Goal: Information Seeking & Learning: Learn about a topic

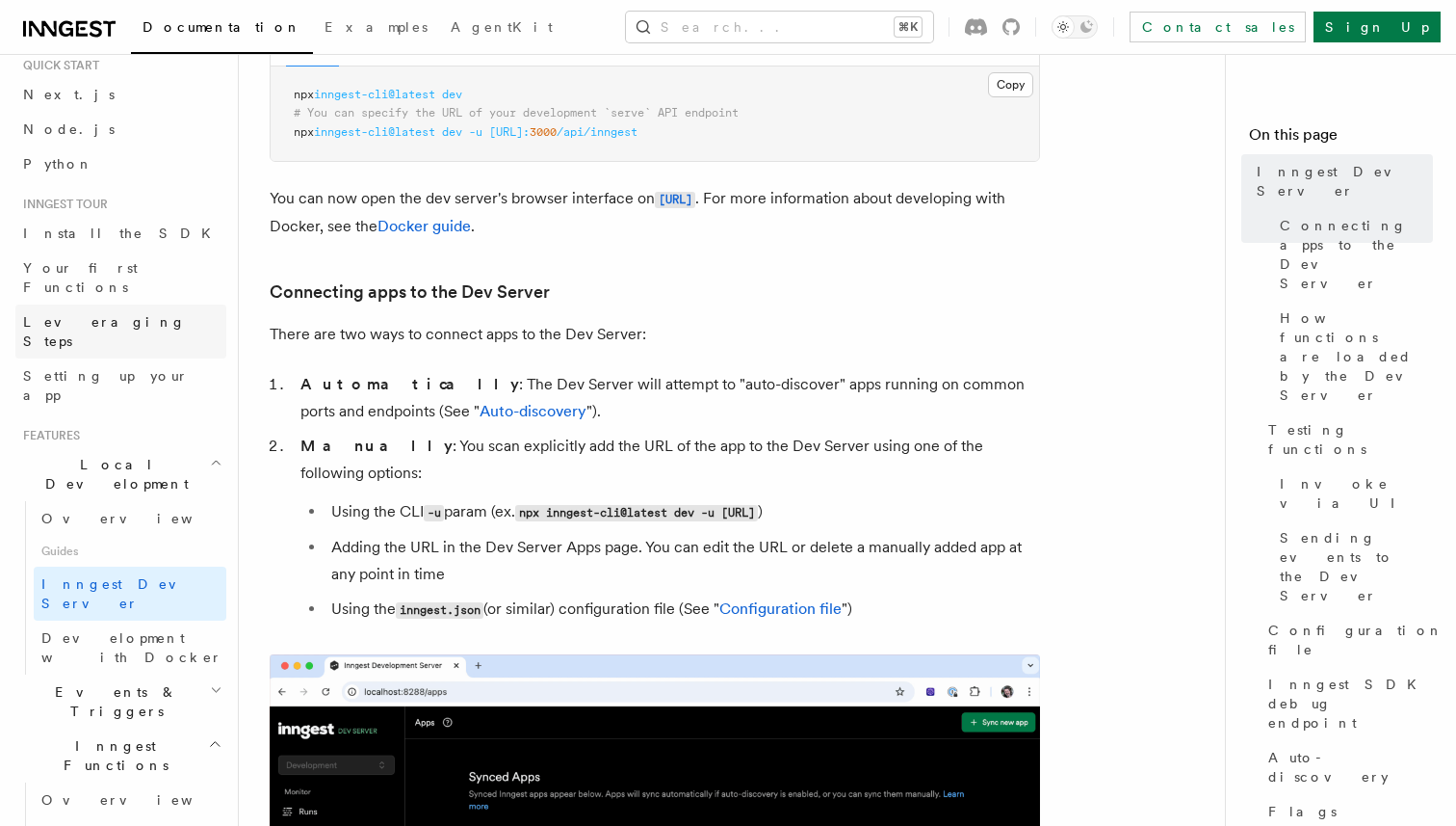
scroll to position [284, 0]
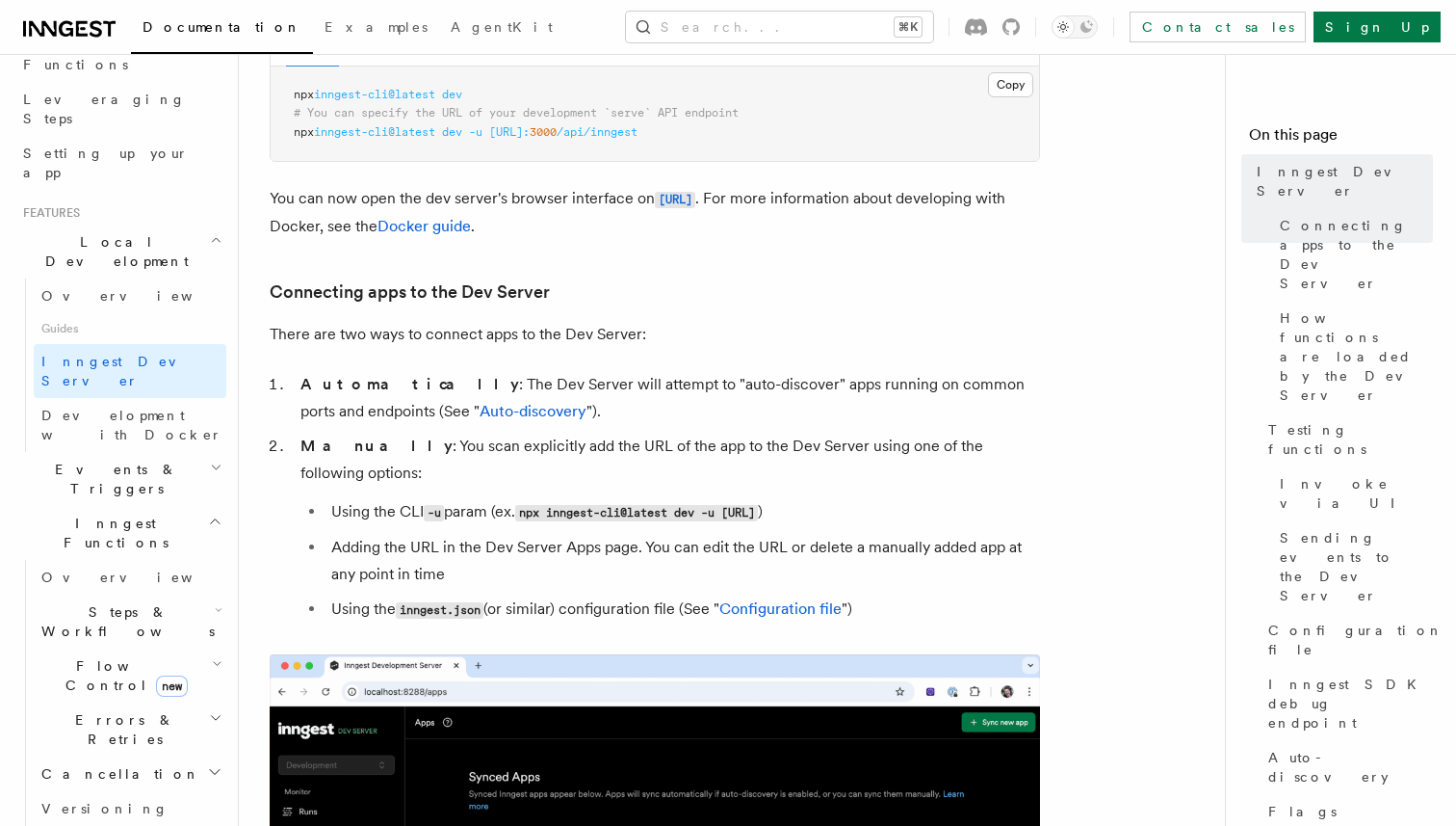
click at [132, 603] on span "Steps & Workflows" at bounding box center [125, 621] width 182 height 39
click at [118, 658] on span "Overview" at bounding box center [159, 665] width 198 height 15
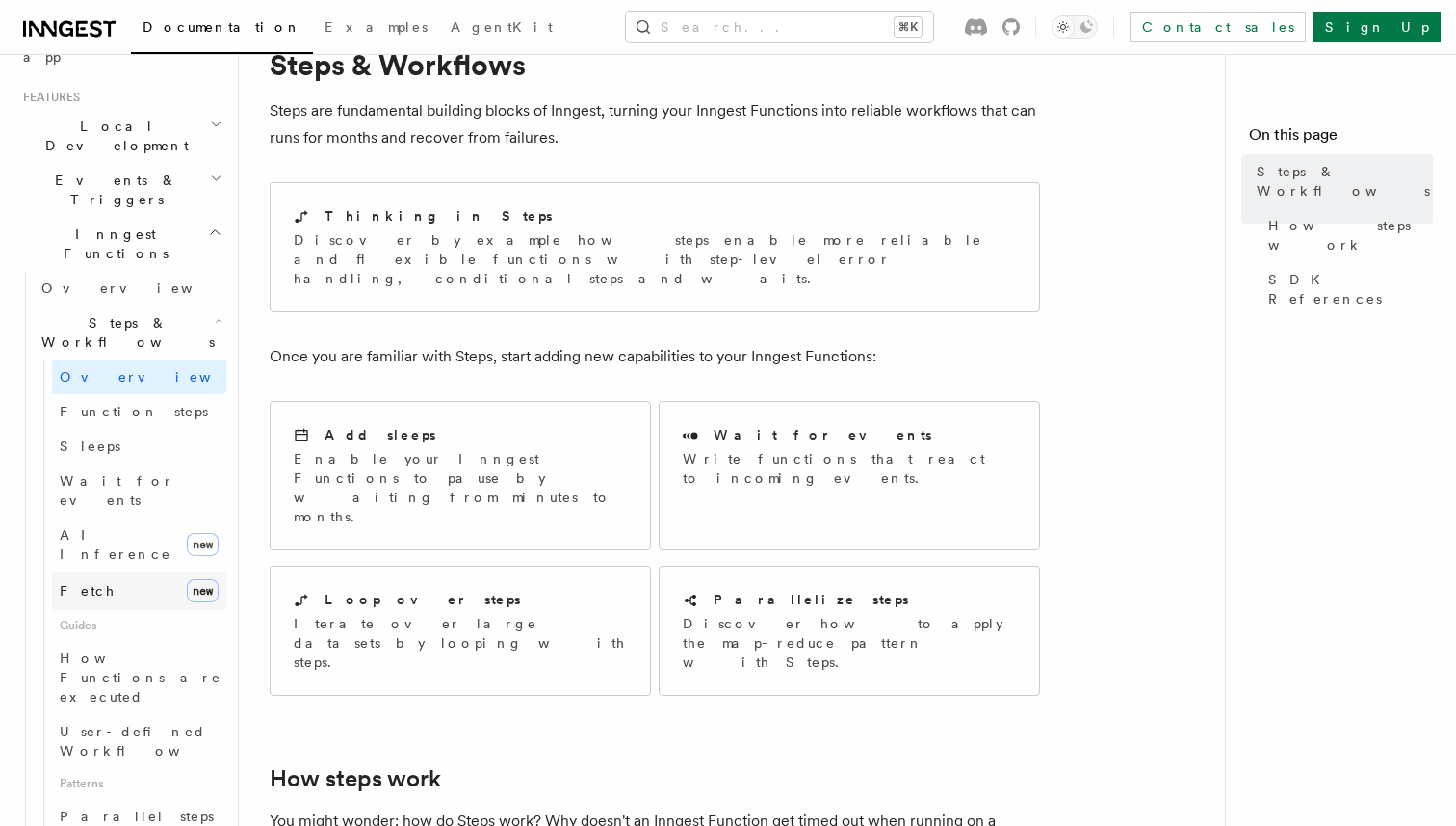
scroll to position [402, 0]
click at [133, 570] on link "Fetch new" at bounding box center [139, 589] width 175 height 39
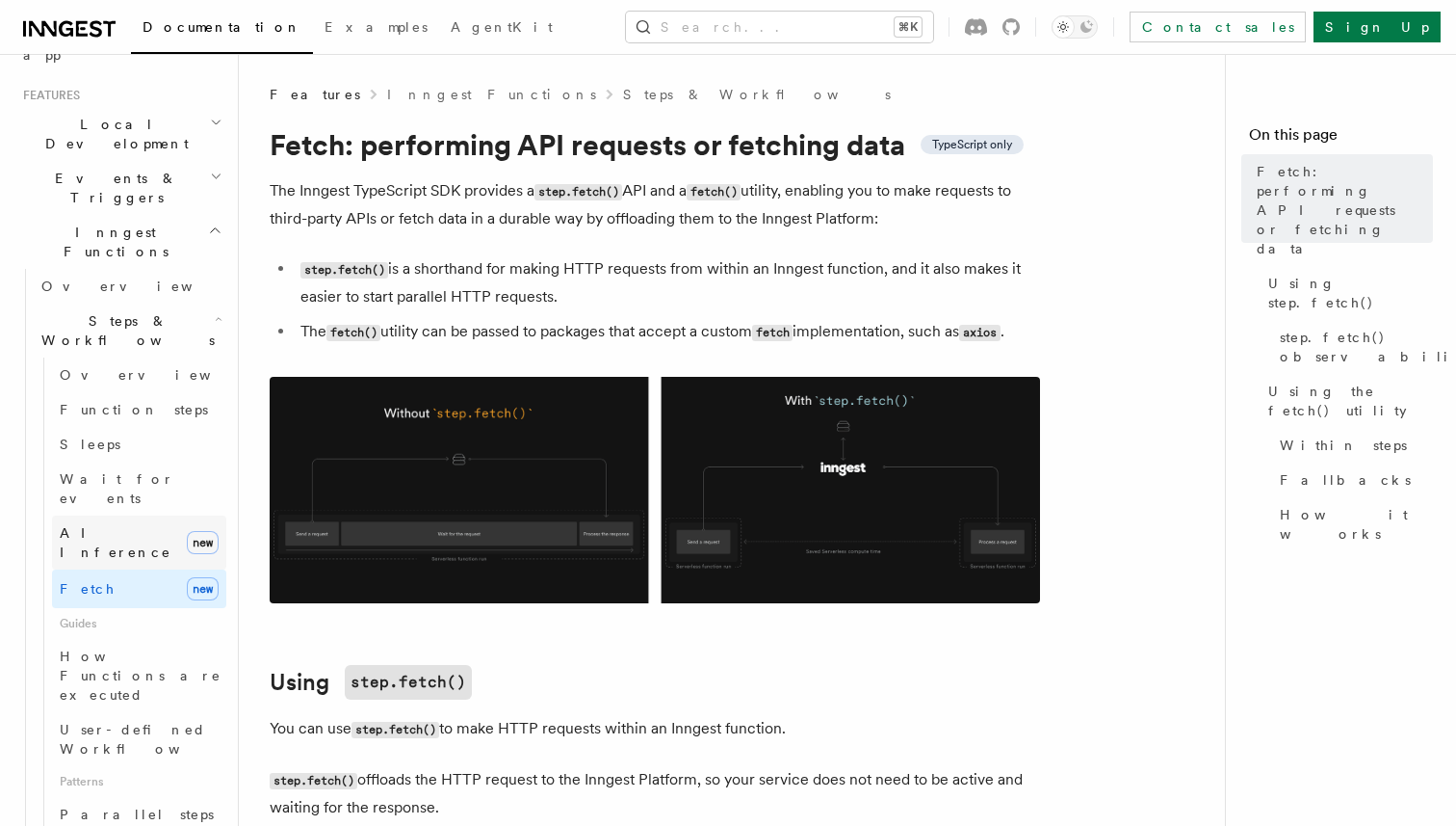
click at [141, 516] on link "AI Inference new" at bounding box center [139, 543] width 175 height 54
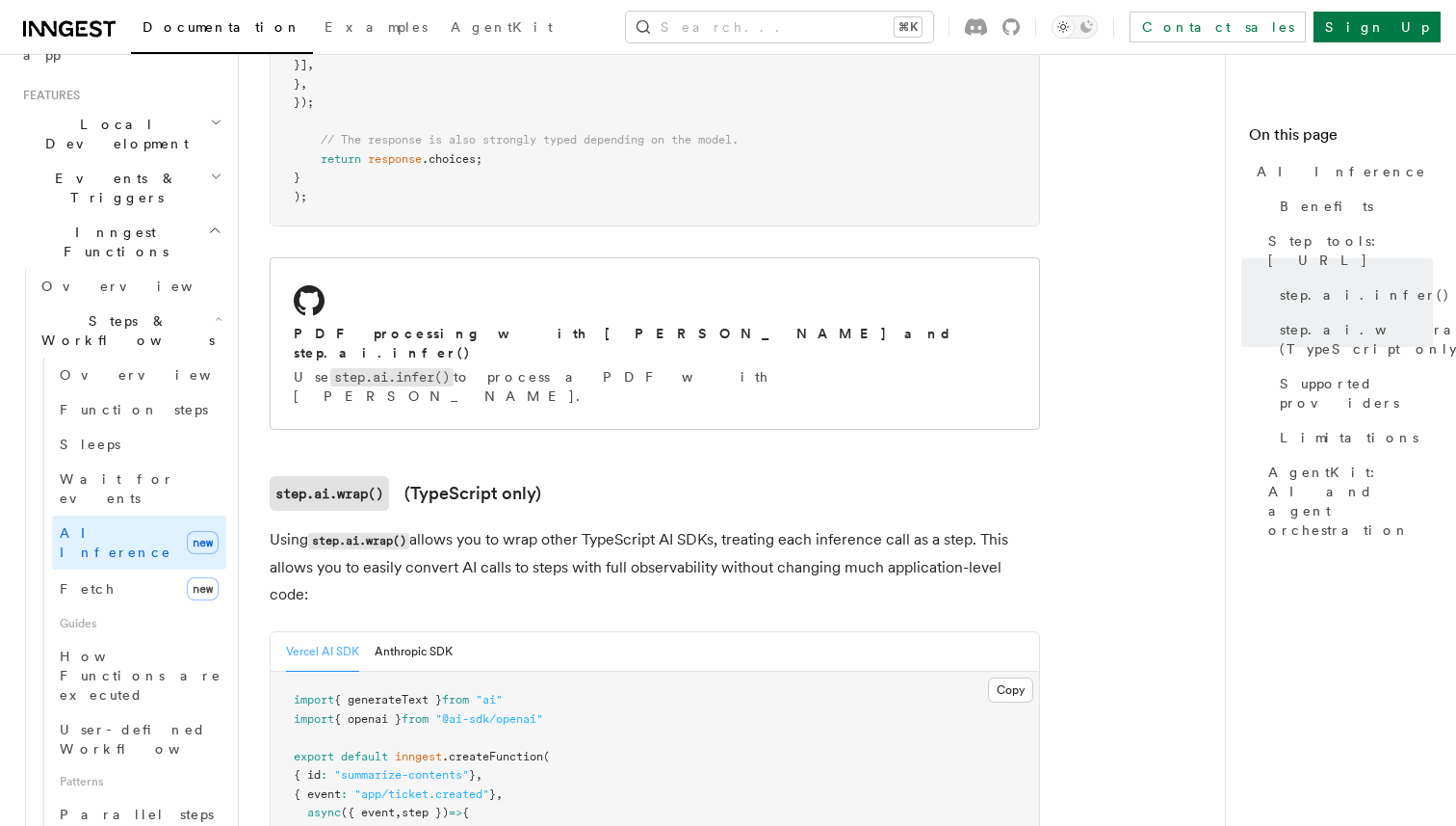
scroll to position [1608, 0]
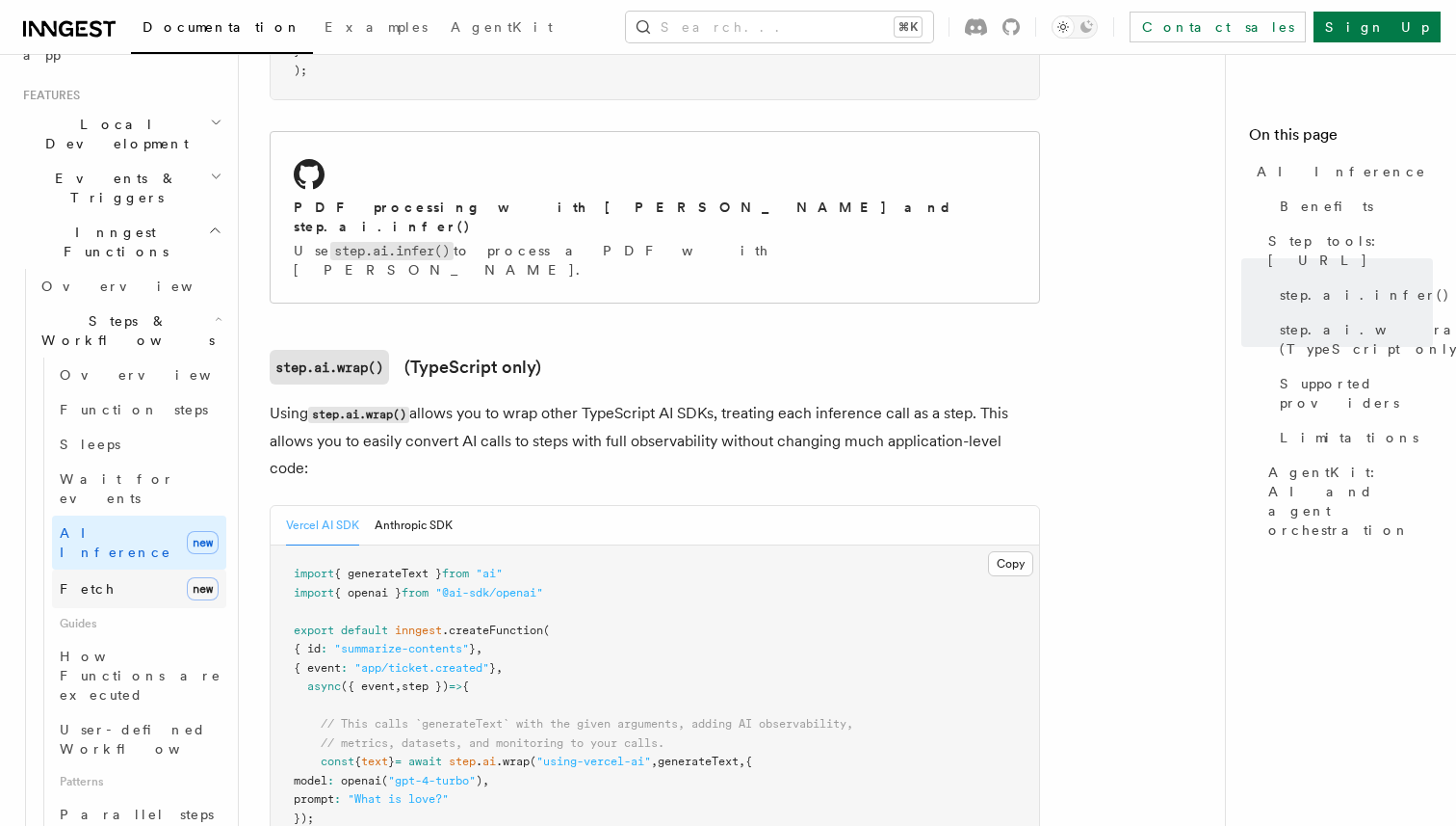
click at [192, 577] on span "new" at bounding box center [202, 588] width 32 height 23
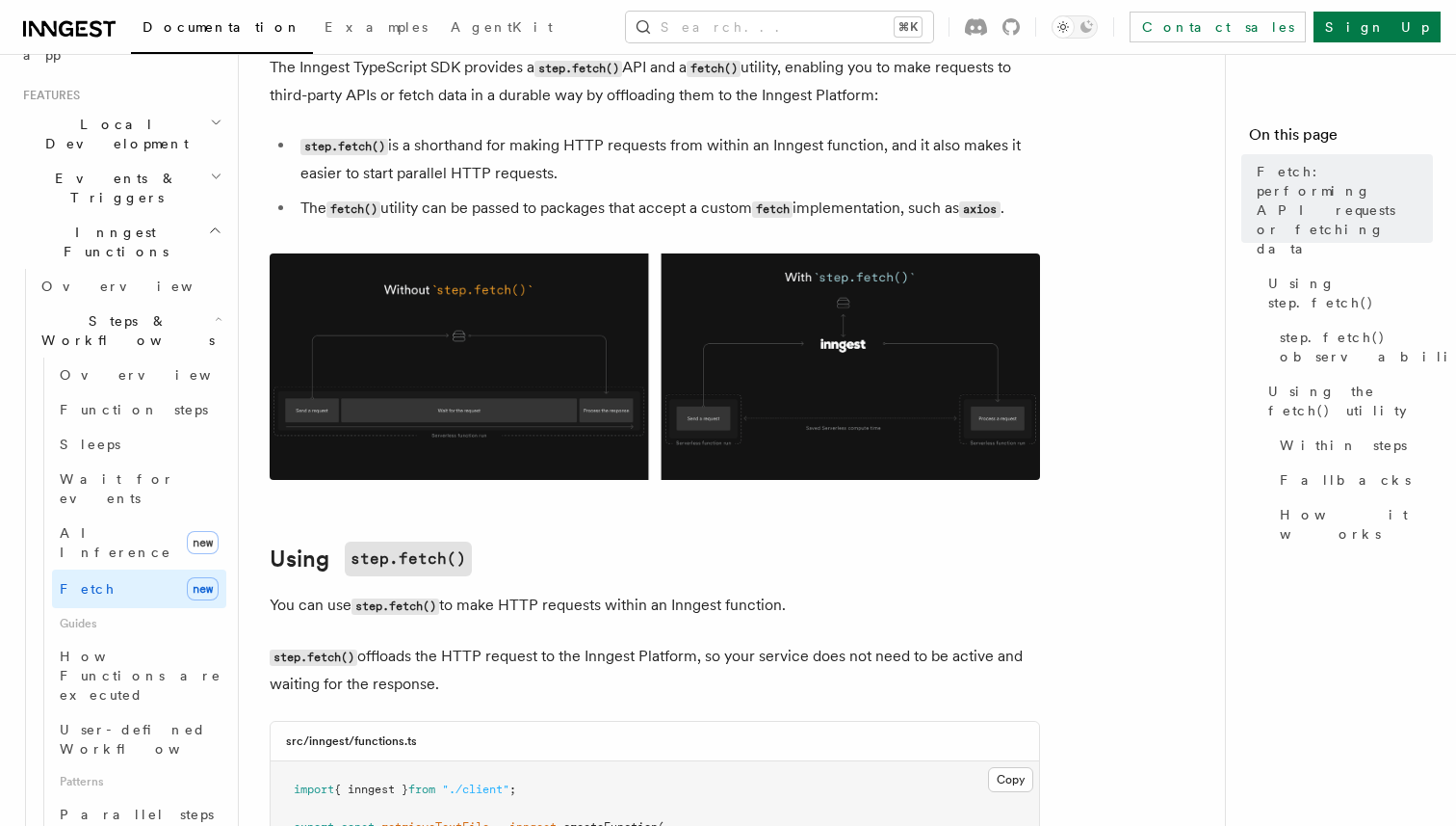
scroll to position [103, 0]
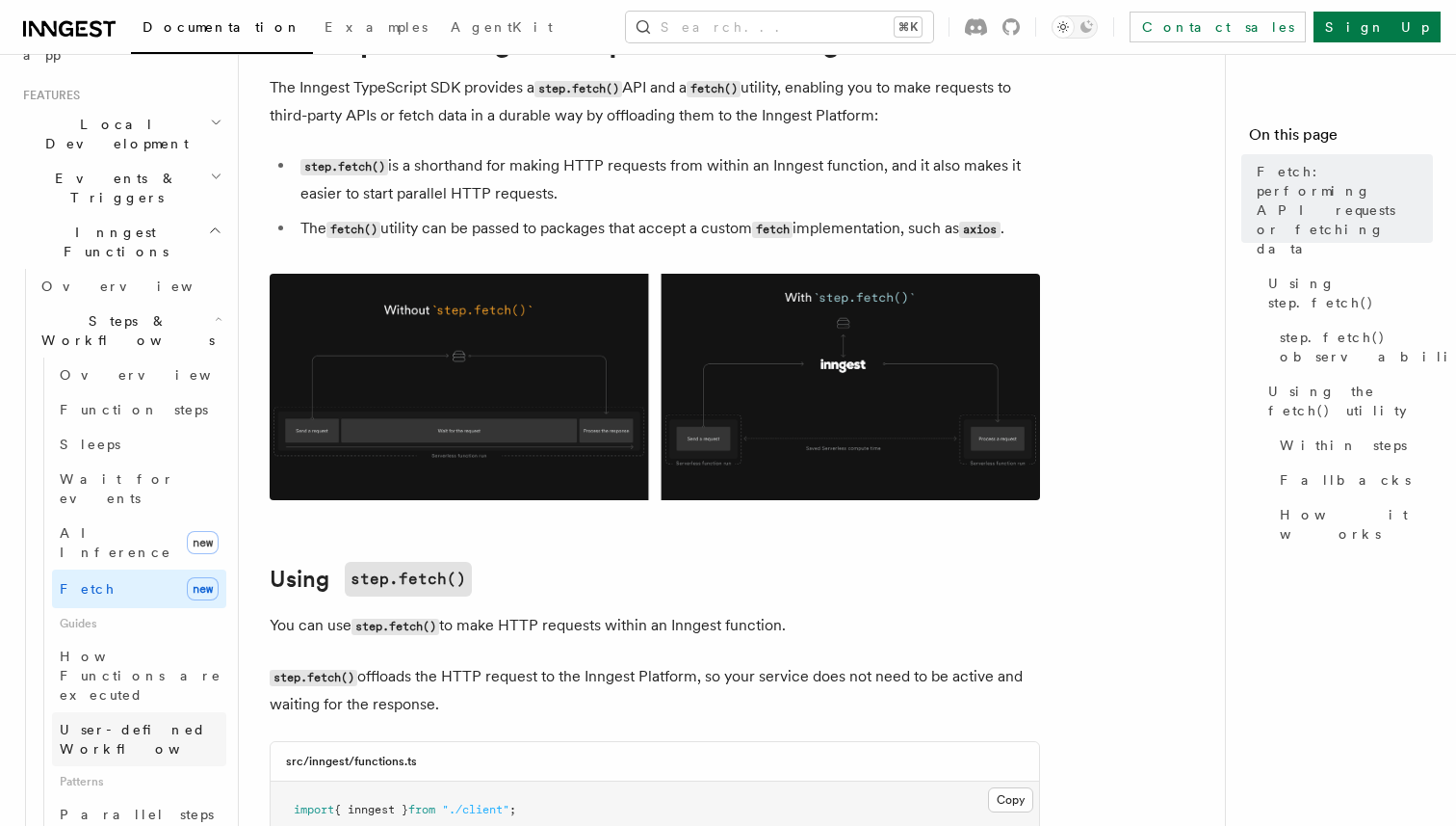
click at [163, 721] on span "User-defined Workflows" at bounding box center [147, 738] width 174 height 35
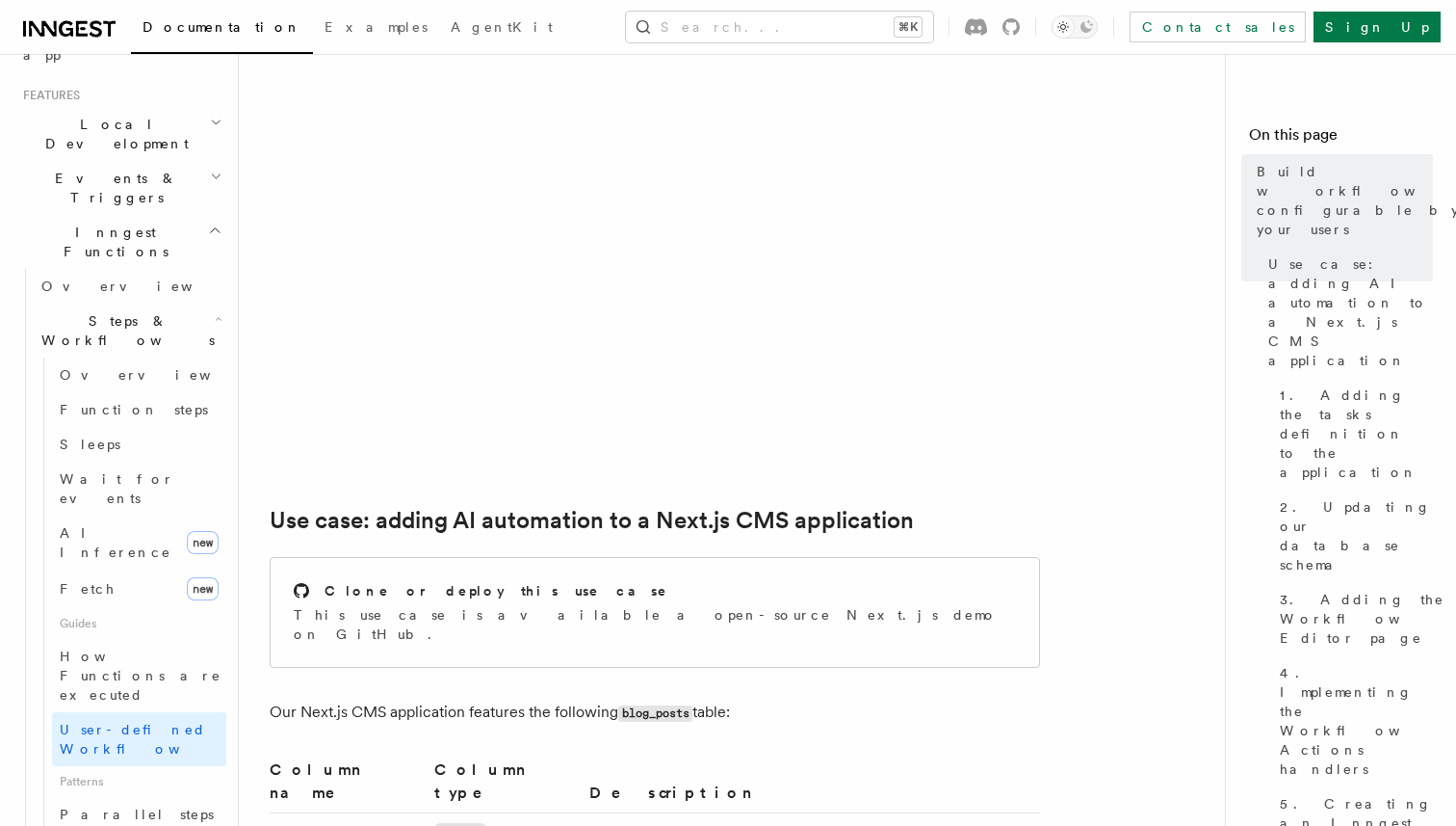
scroll to position [432, 0]
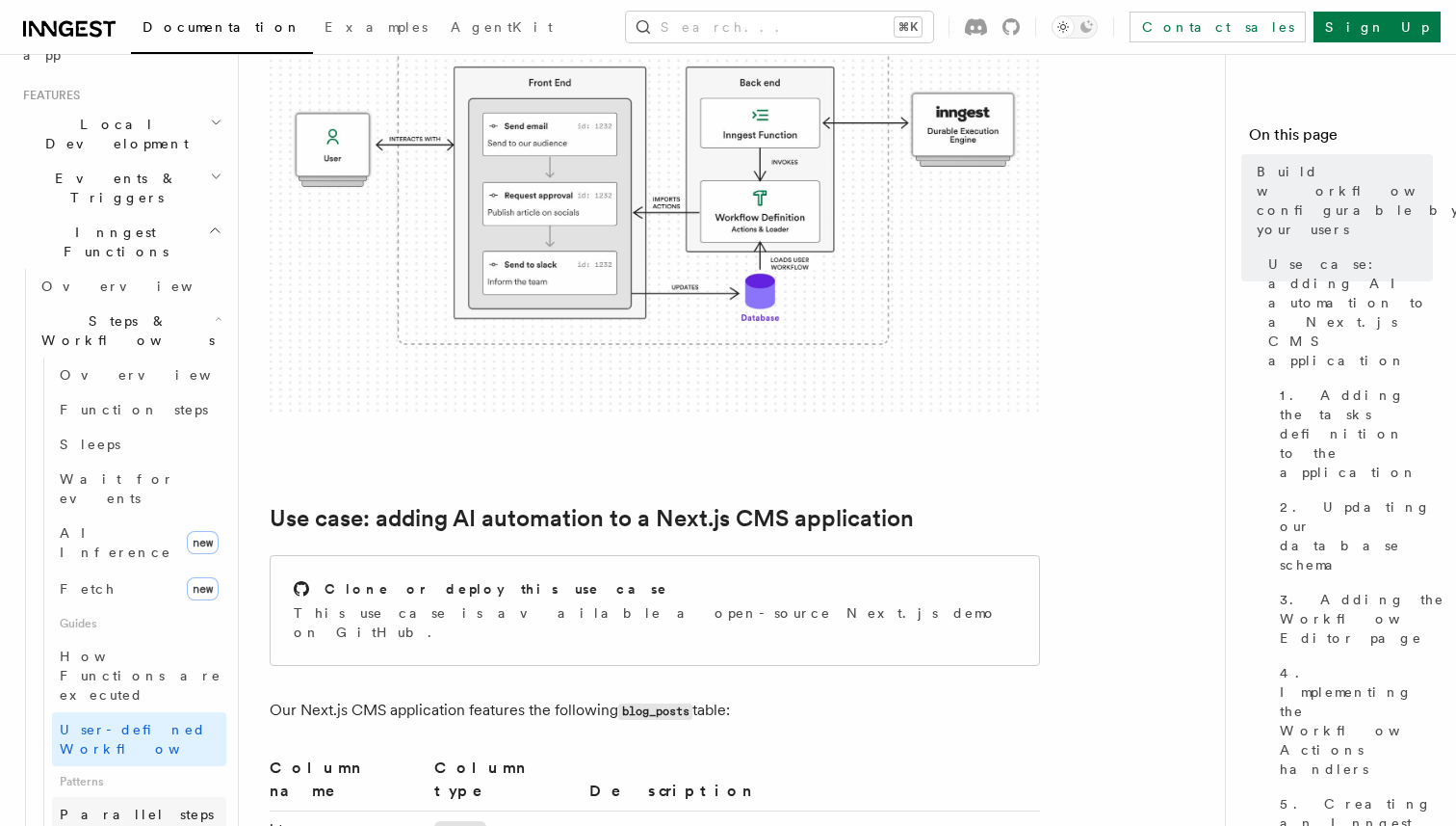
click at [128, 806] on span "Parallel steps" at bounding box center [137, 813] width 155 height 15
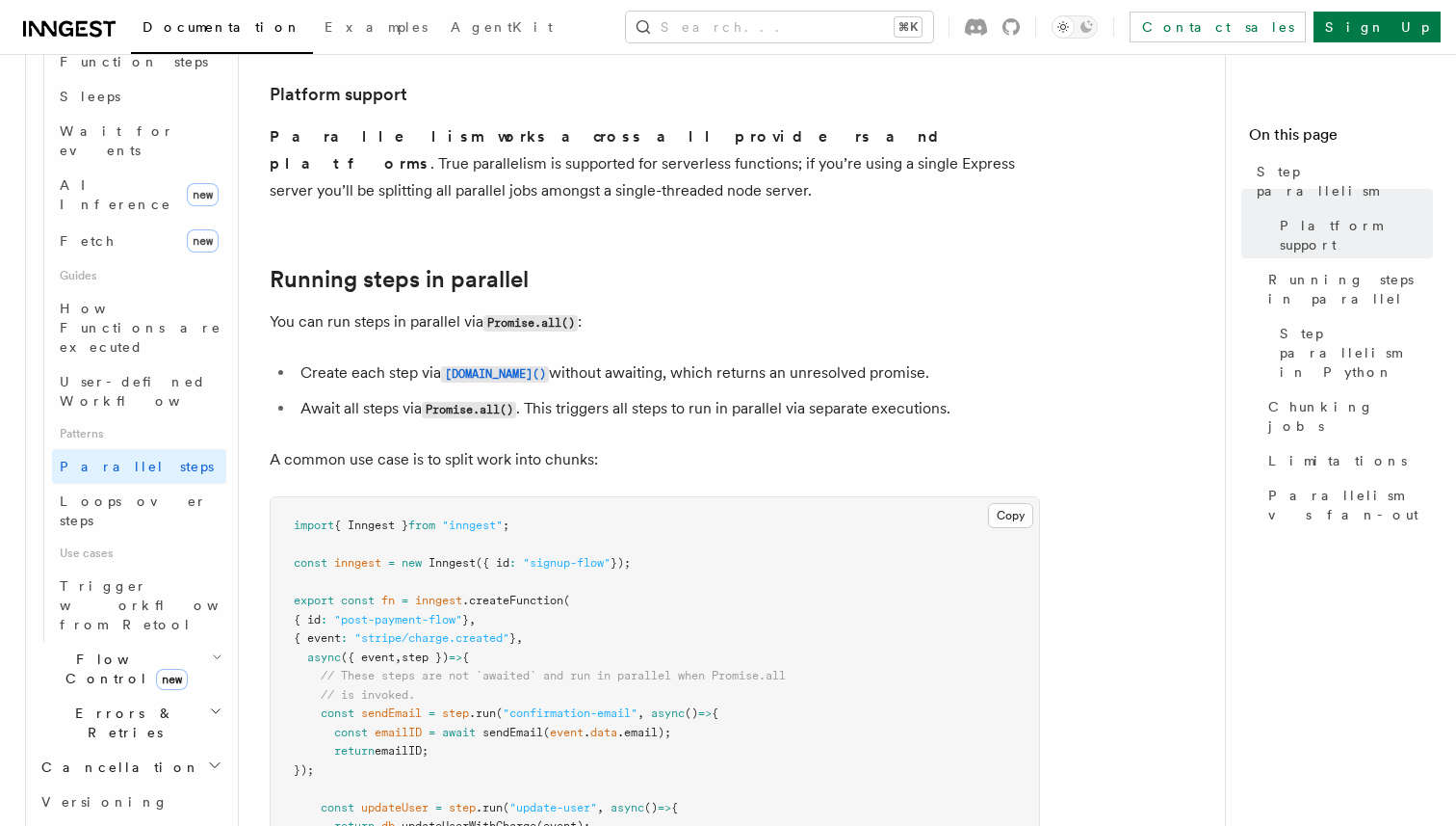
scroll to position [757, 0]
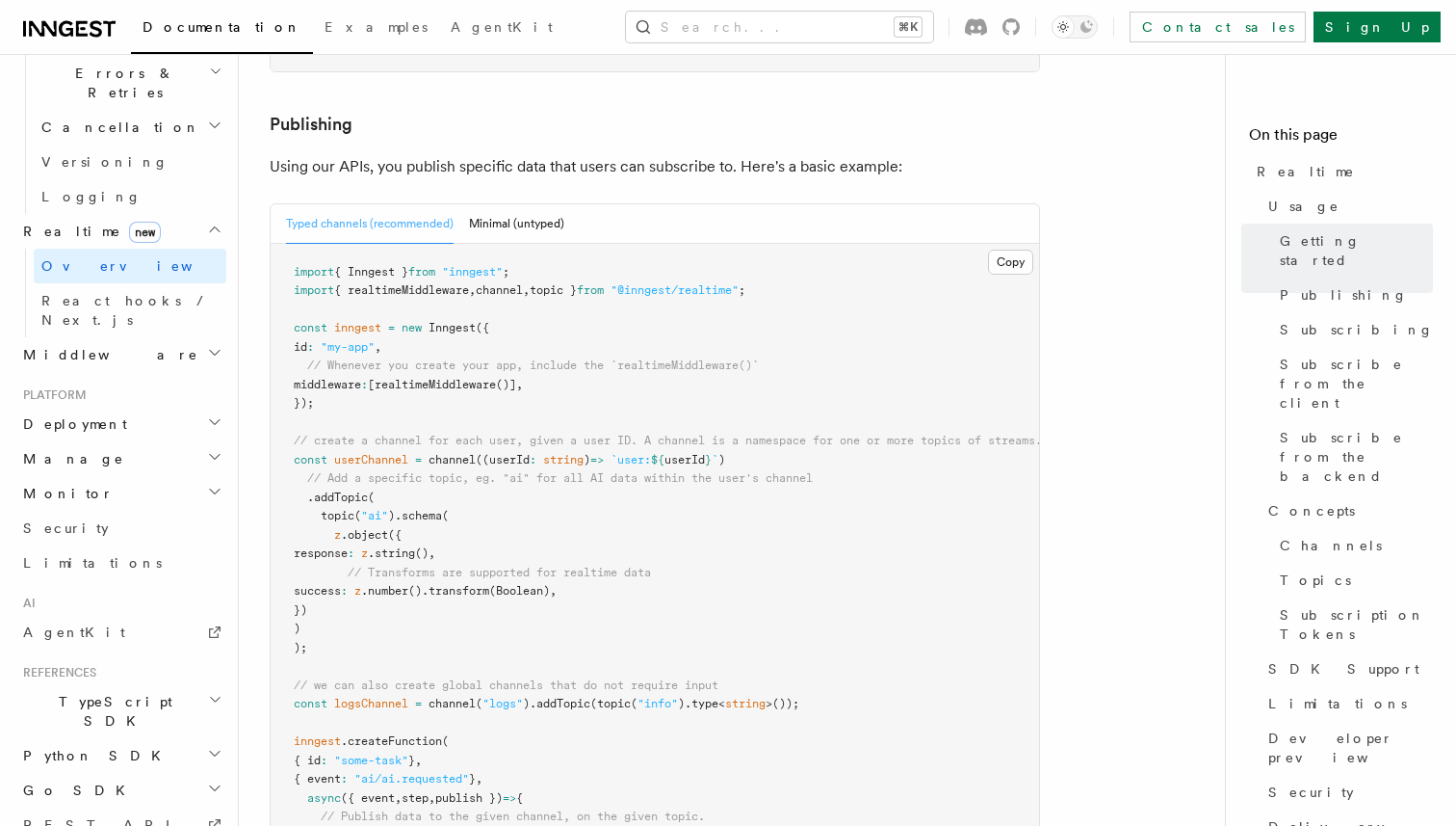
scroll to position [1257, 0]
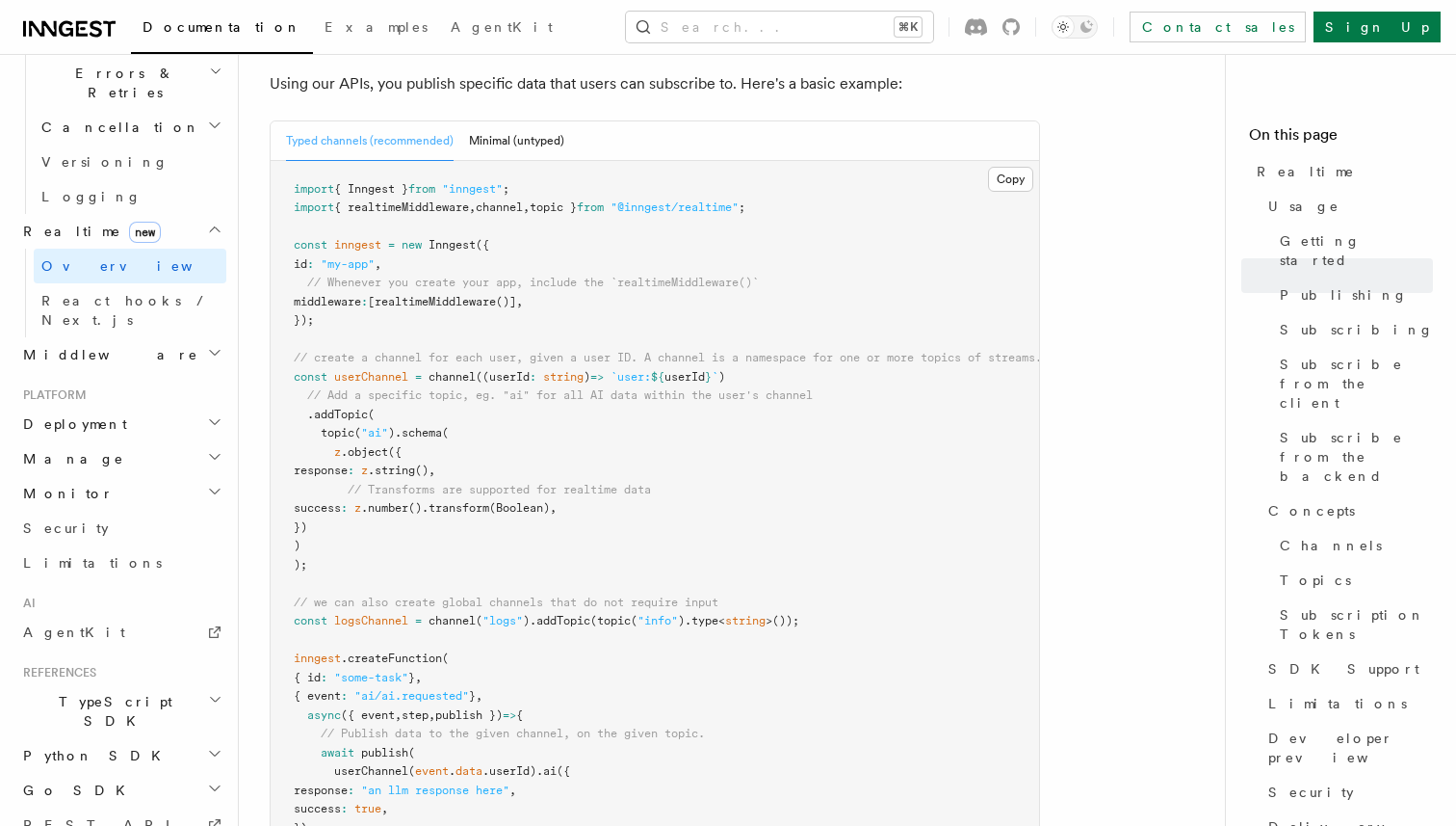
click at [216, 484] on icon "button" at bounding box center [214, 491] width 15 height 15
click at [214, 449] on icon "button" at bounding box center [214, 456] width 15 height 15
click at [155, 511] on link "Apps" at bounding box center [130, 528] width 192 height 35
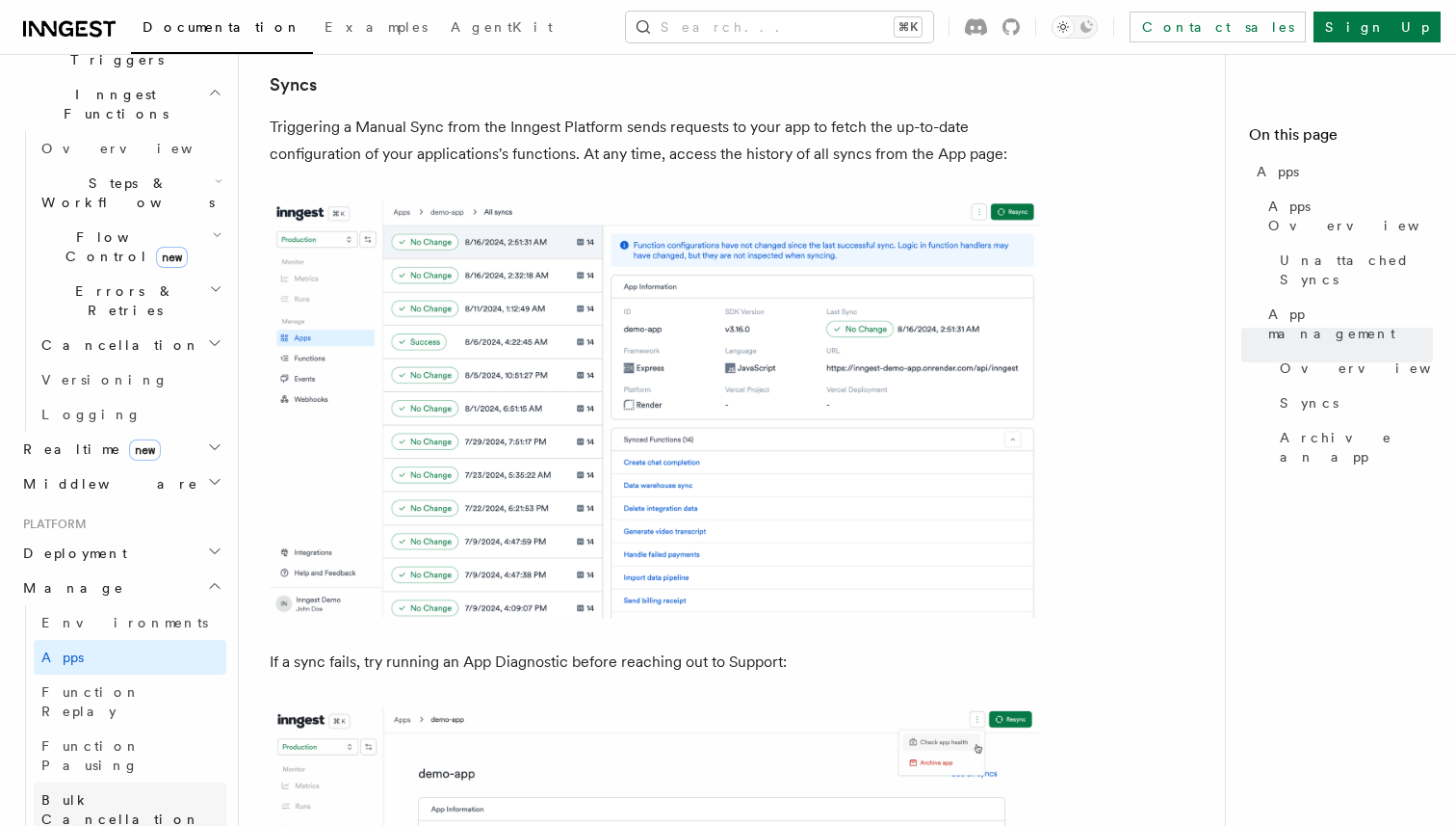
scroll to position [515, 0]
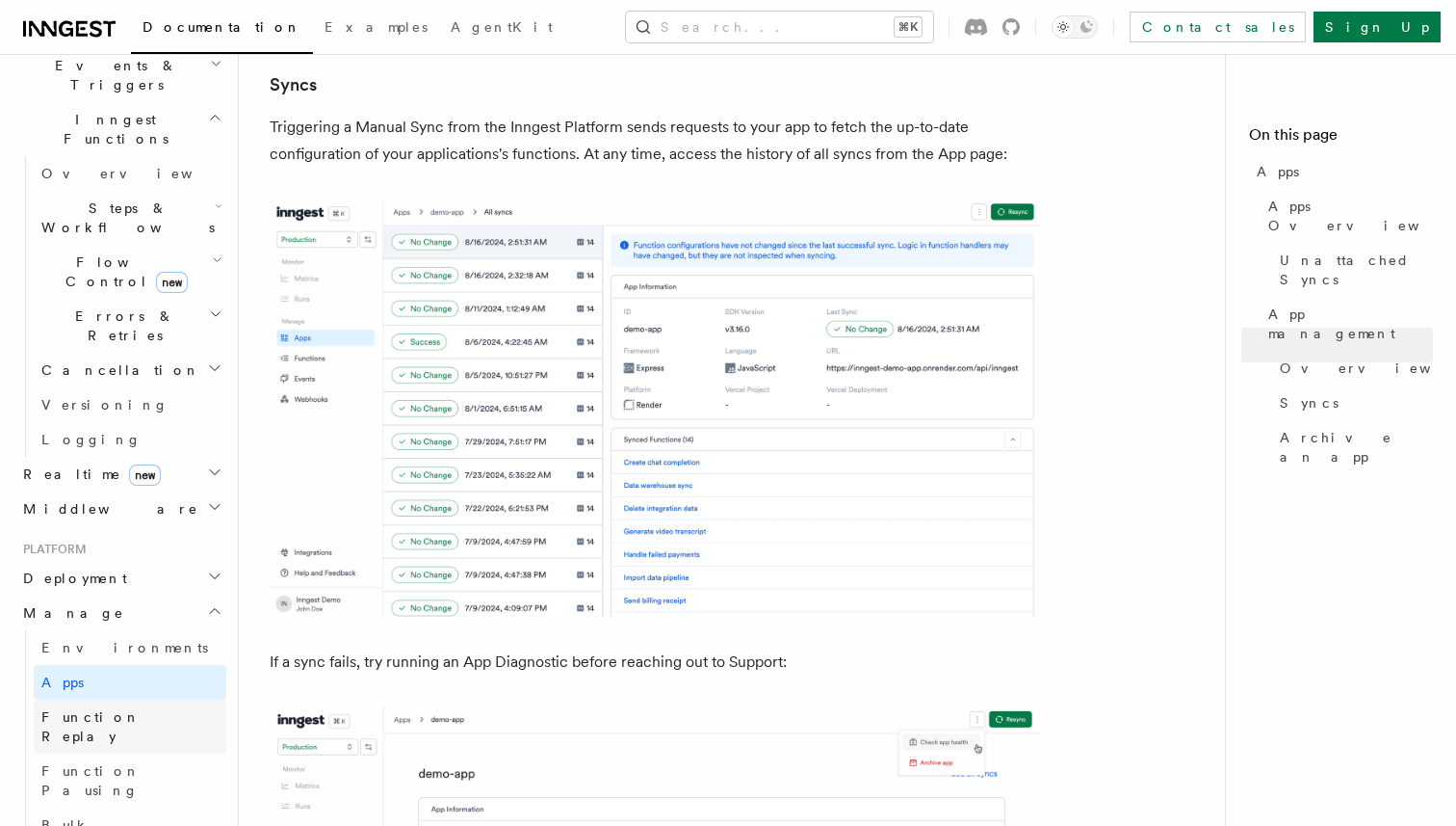
click at [102, 699] on link "Function Replay" at bounding box center [130, 726] width 192 height 54
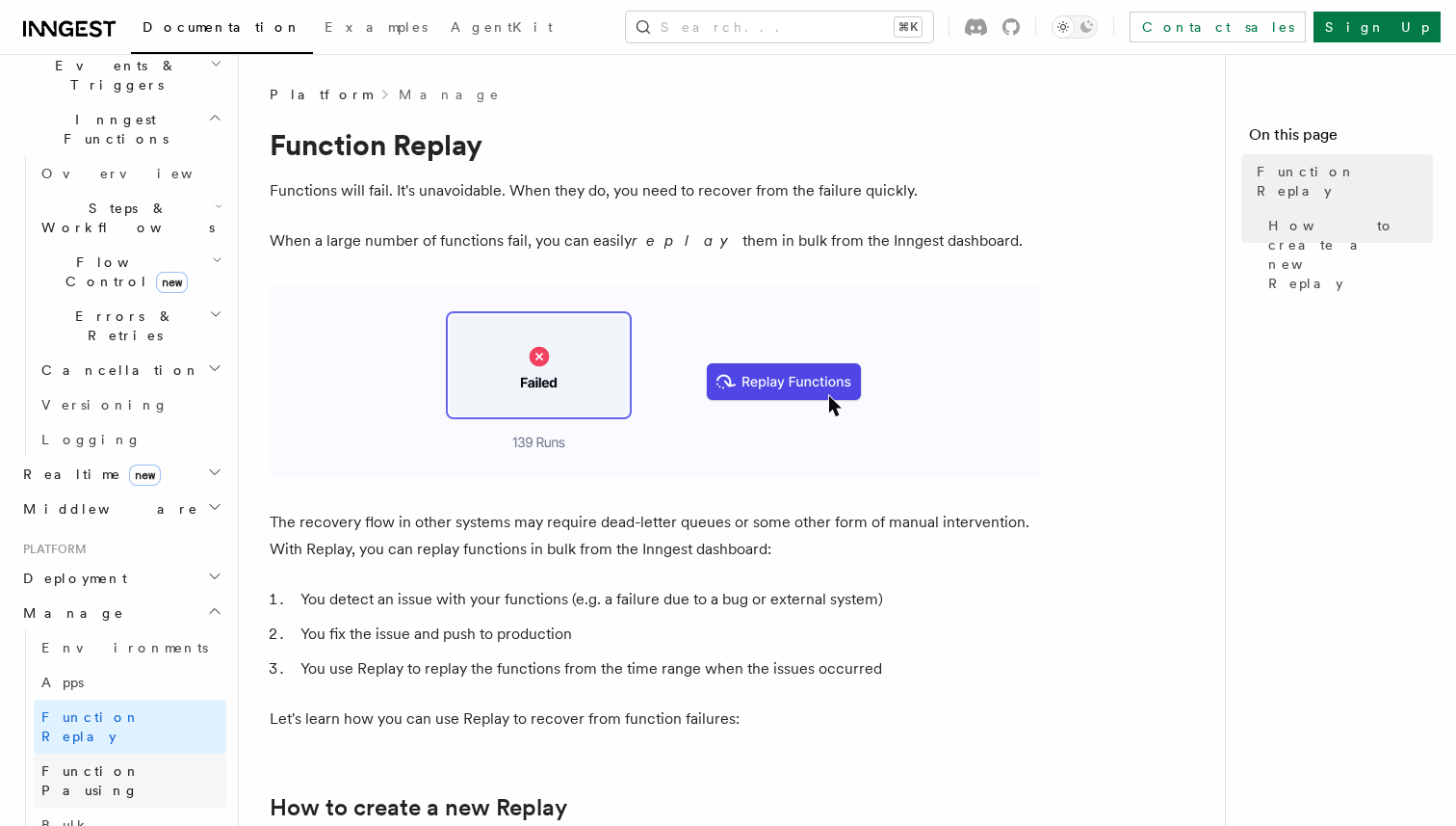
click at [101, 753] on link "Function Pausing" at bounding box center [130, 780] width 192 height 54
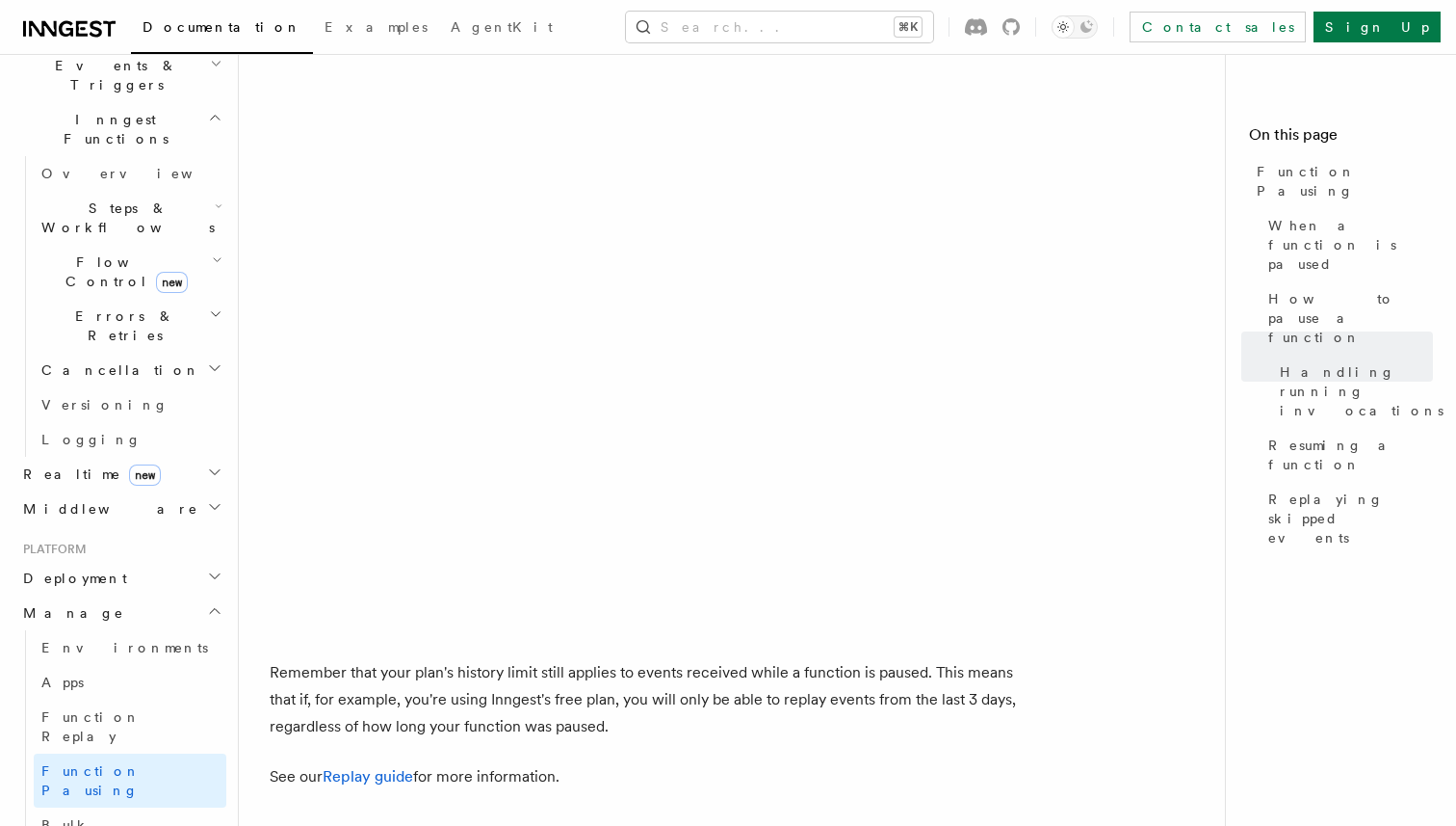
scroll to position [3472, 0]
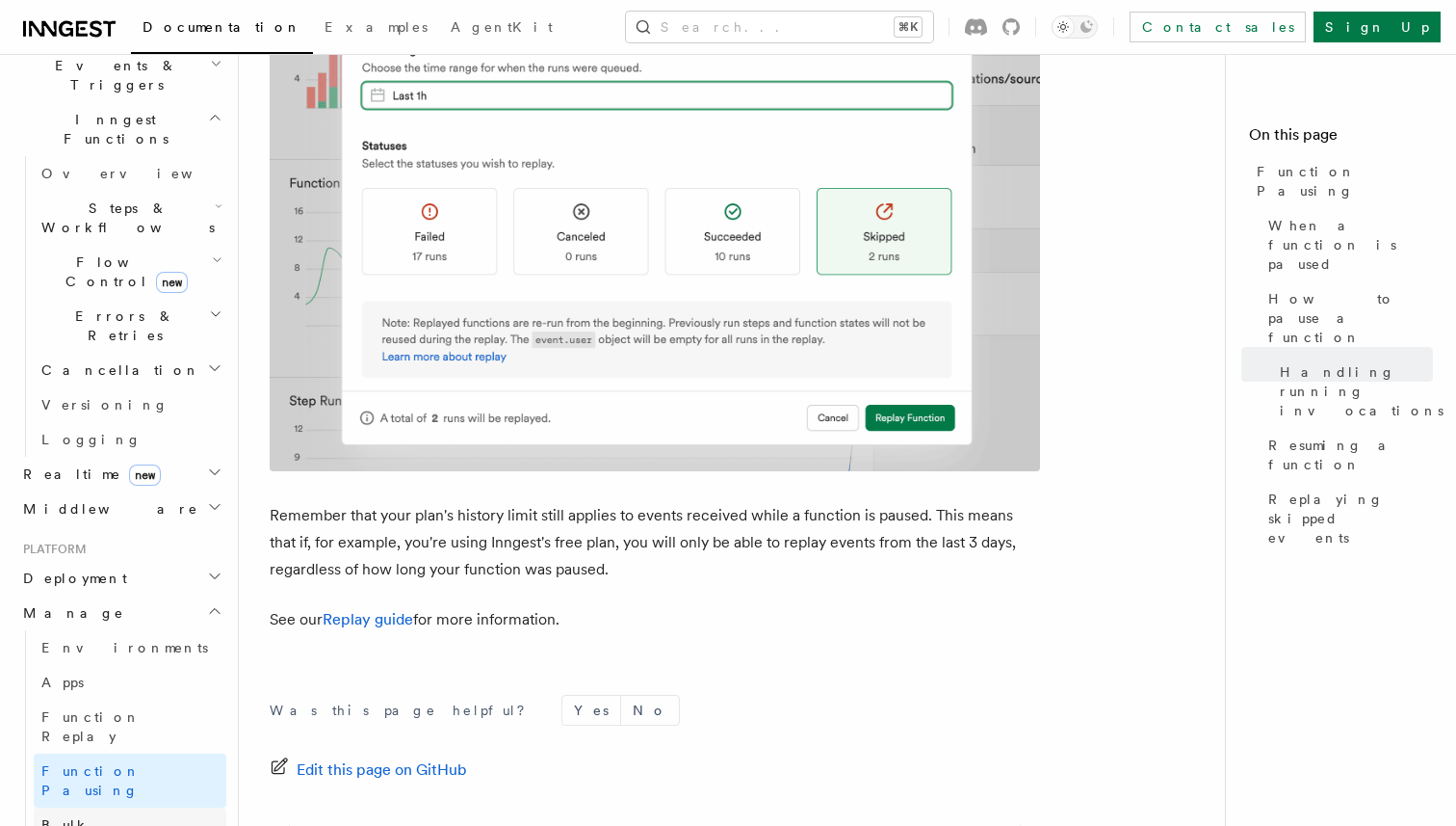
click at [109, 817] on span "Bulk Cancellation" at bounding box center [121, 834] width 159 height 35
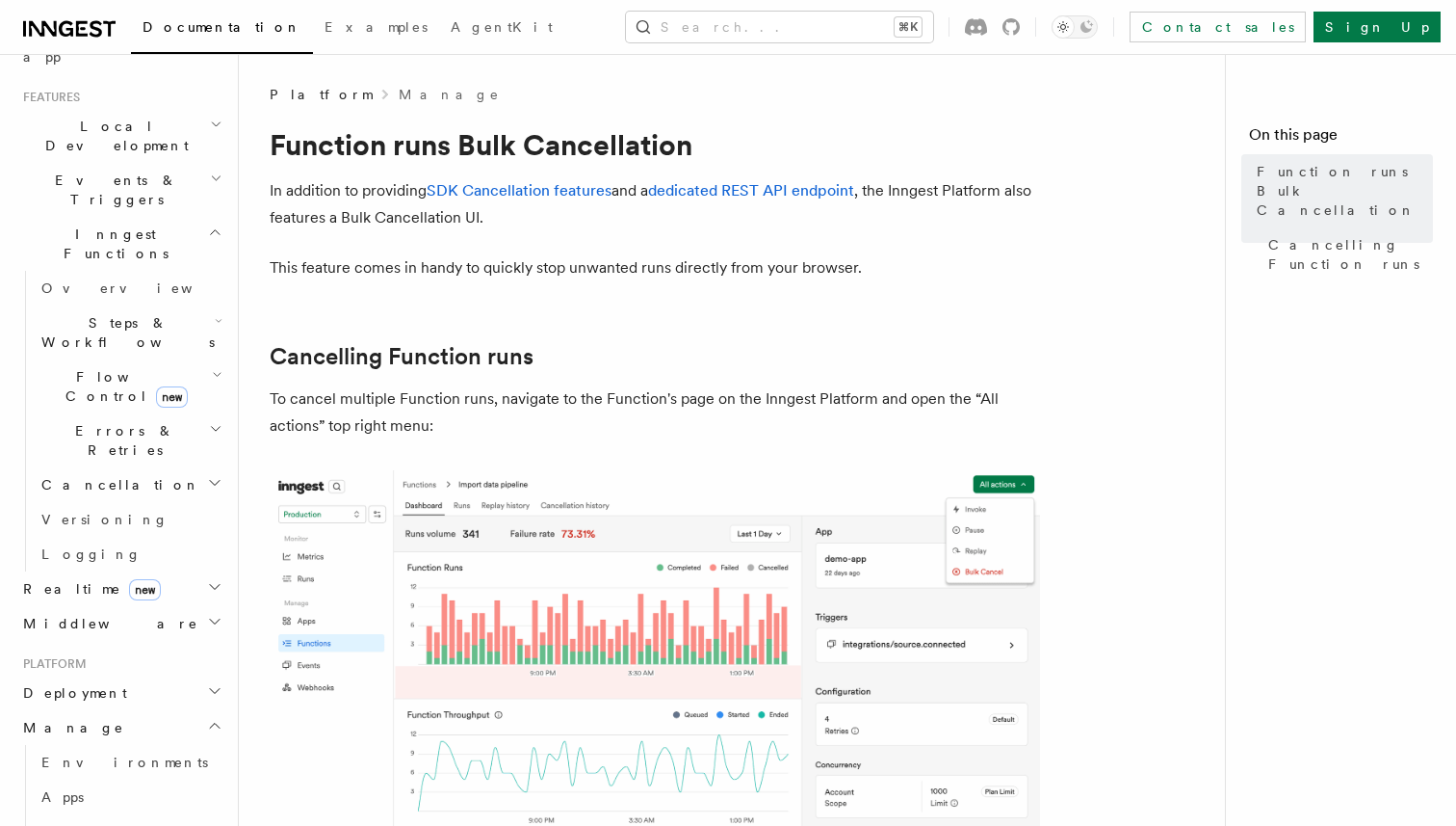
scroll to position [254, 0]
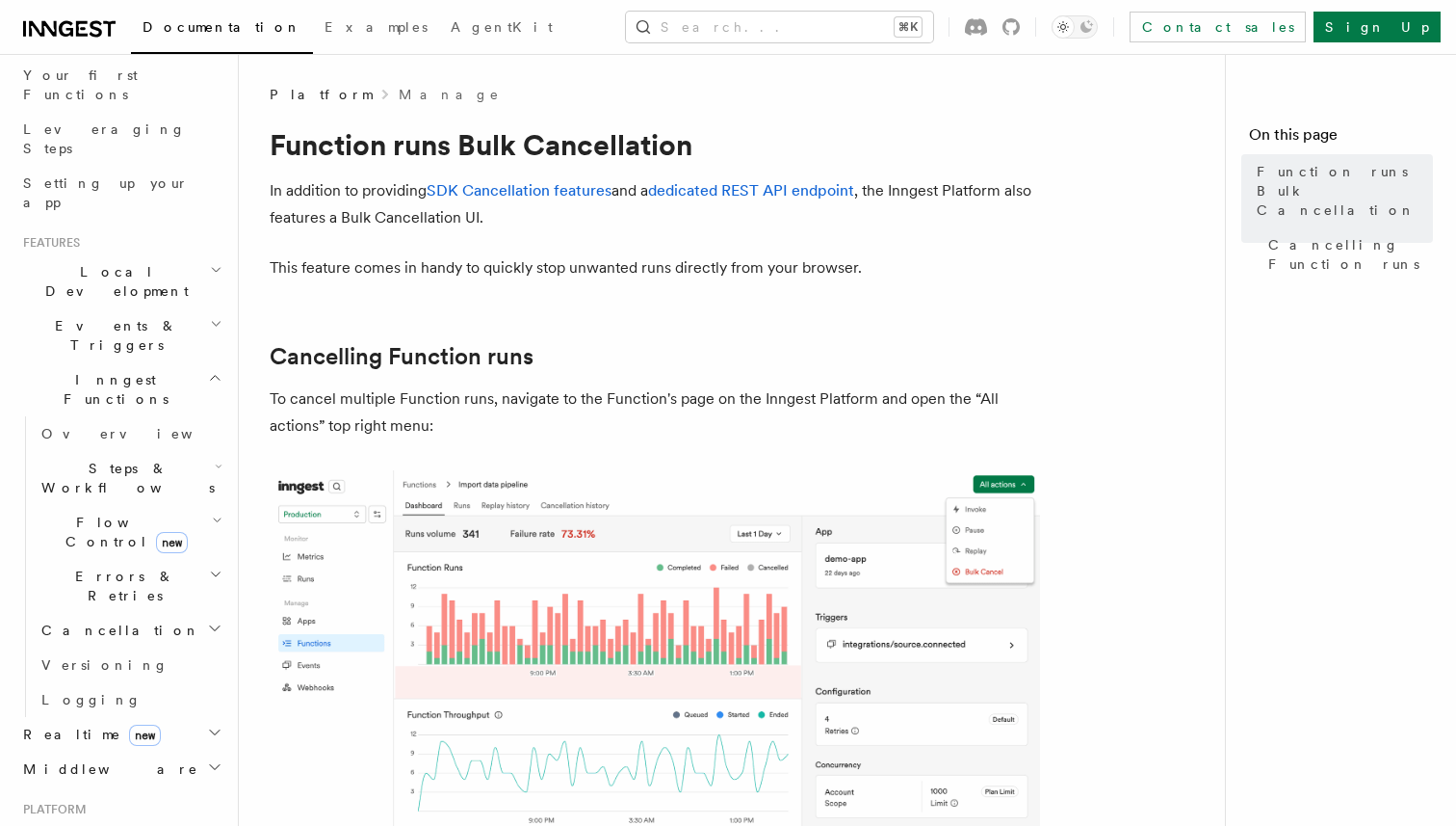
click at [112, 559] on h2 "Errors & Retries" at bounding box center [130, 586] width 192 height 54
click at [96, 691] on span "Rollbacks" at bounding box center [121, 698] width 123 height 15
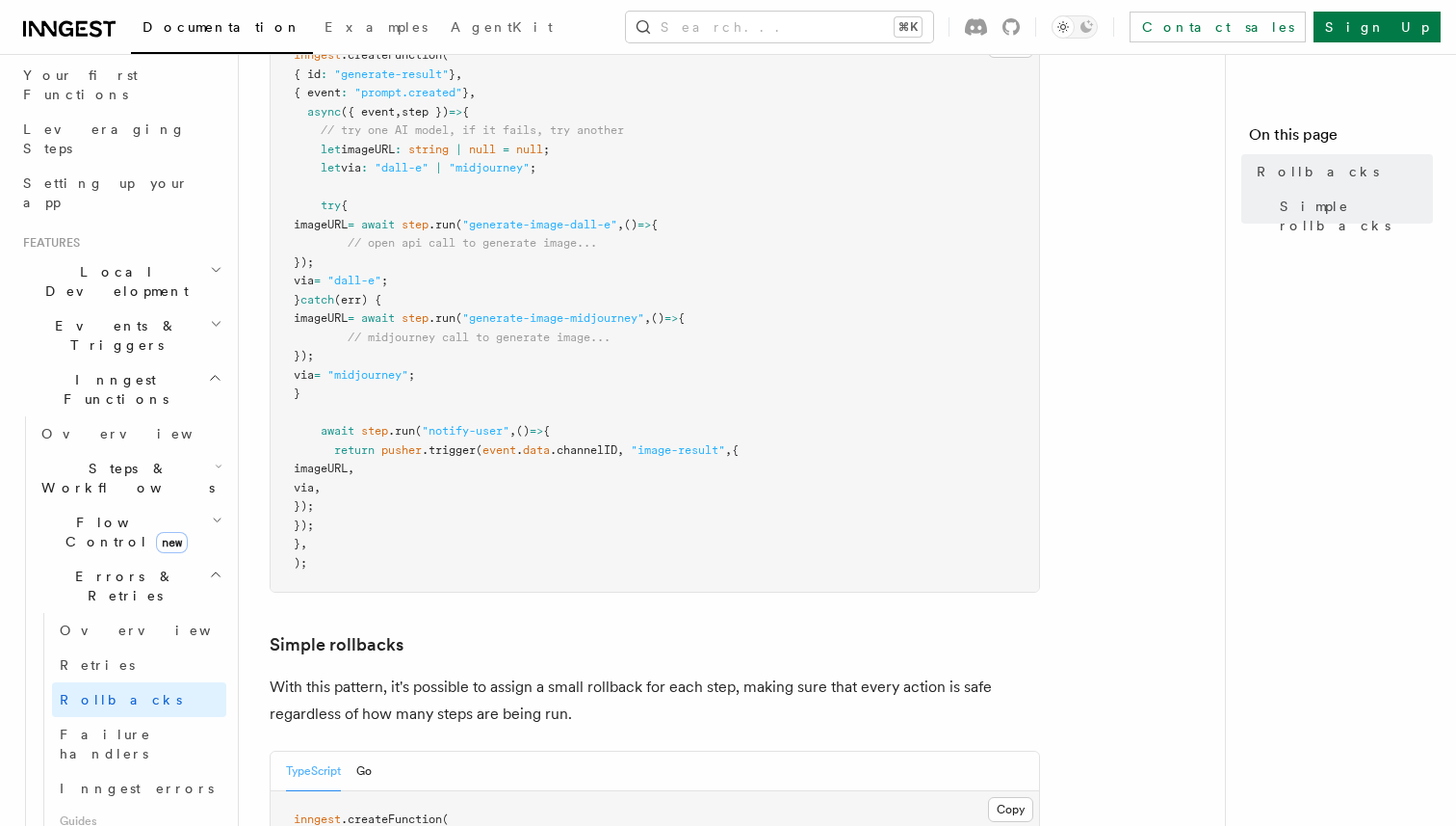
scroll to position [549, 0]
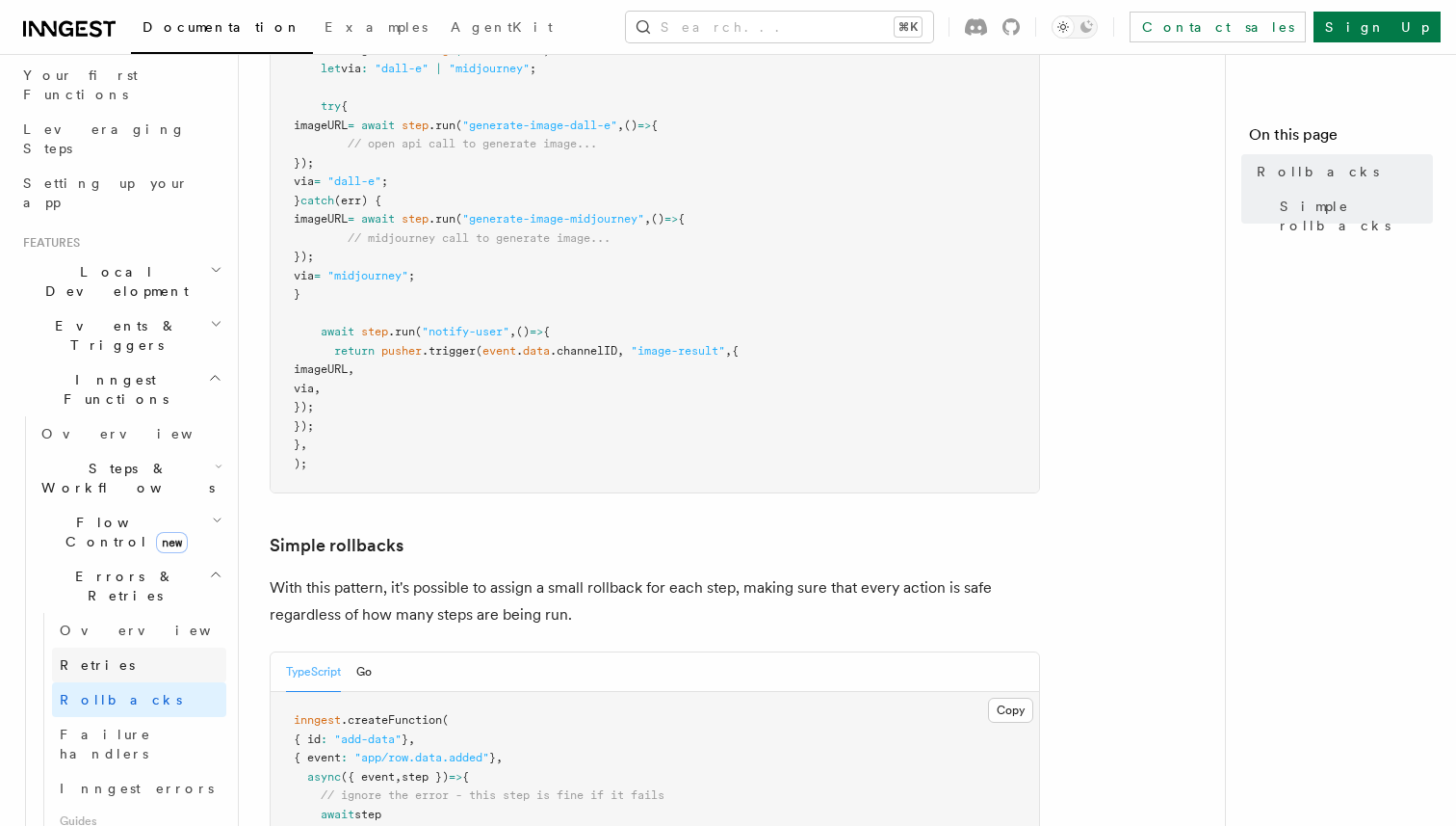
click at [139, 647] on link "Retries" at bounding box center [139, 664] width 175 height 35
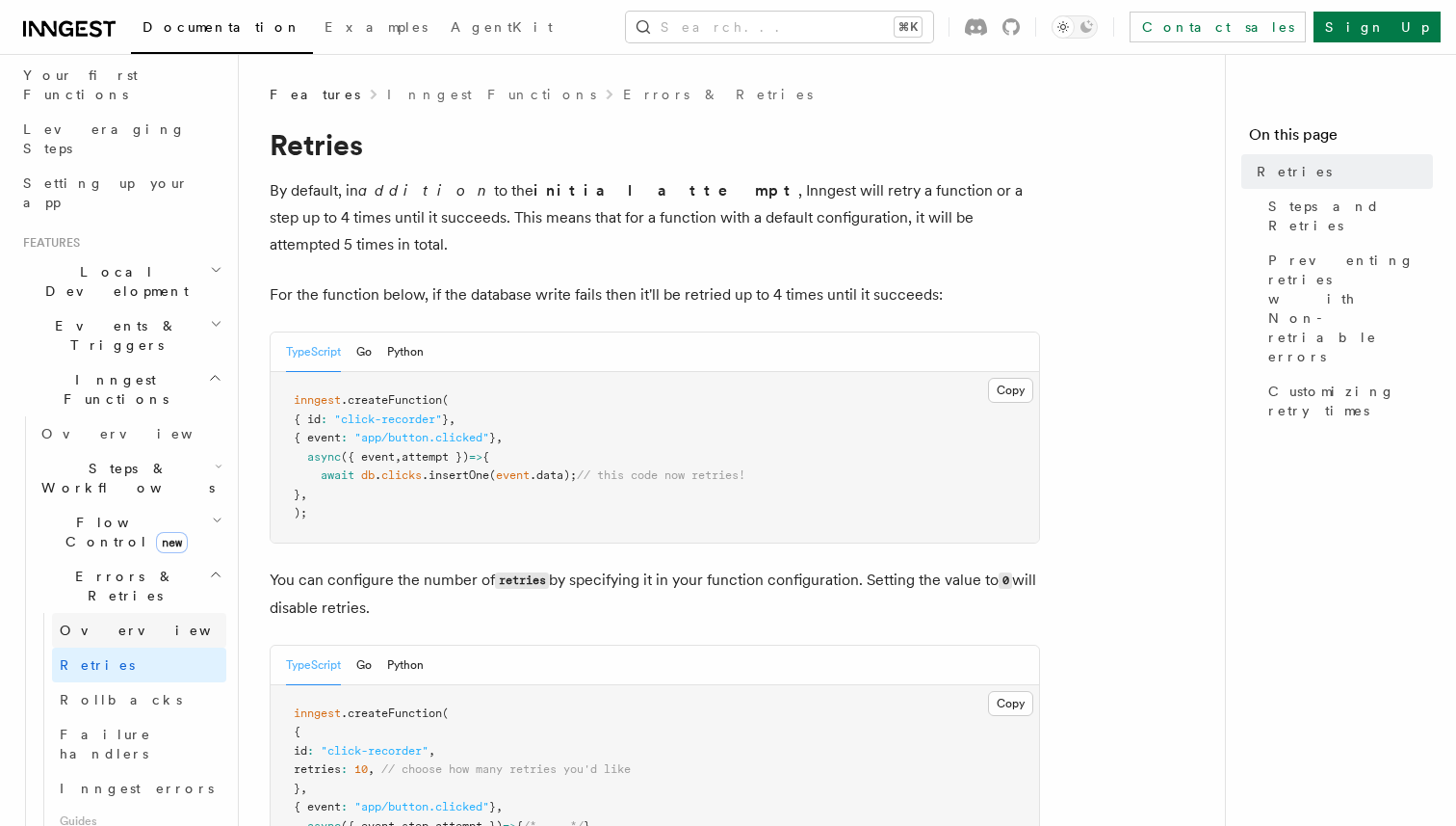
click at [144, 613] on link "Overview" at bounding box center [139, 629] width 175 height 35
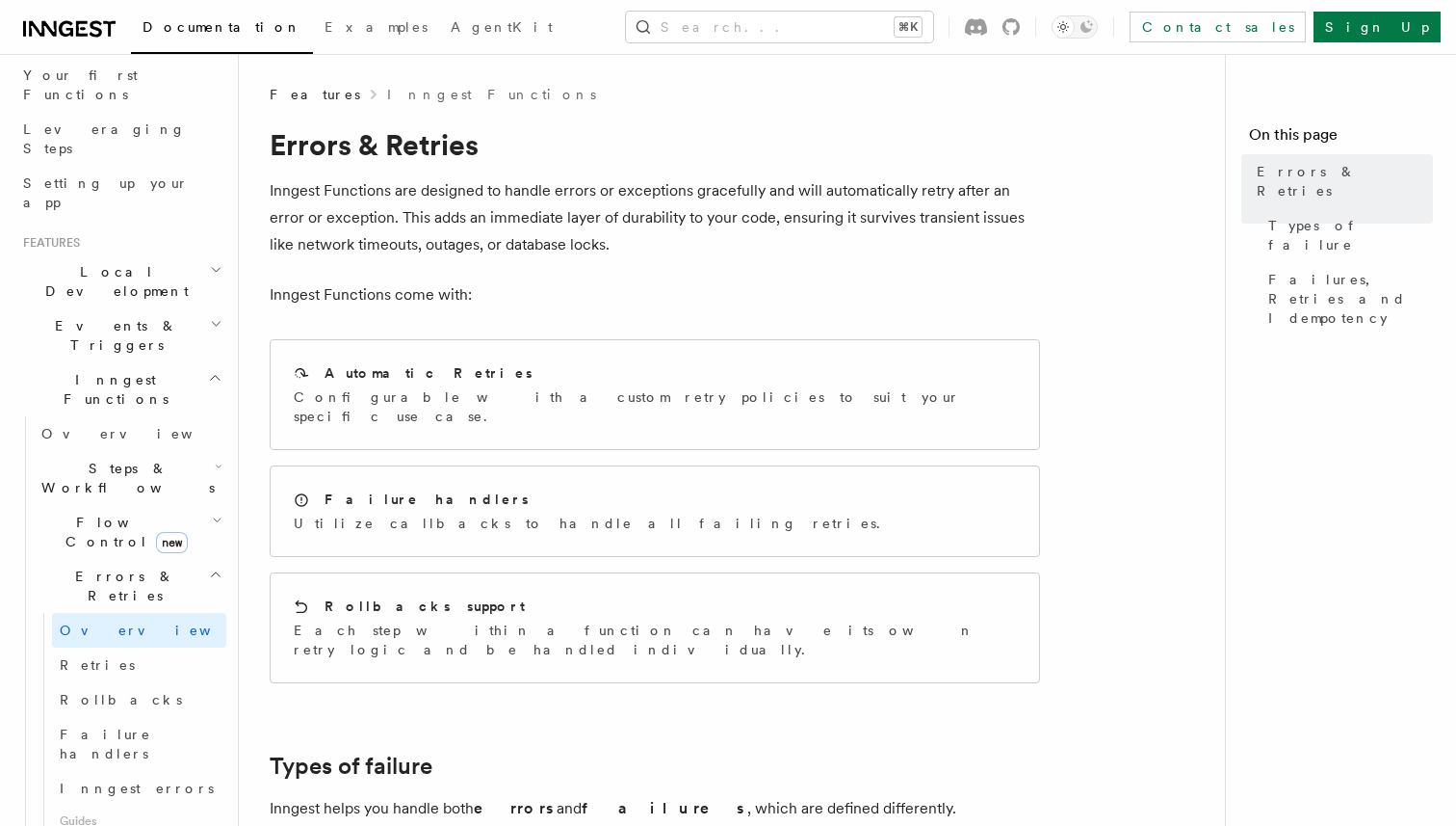
click at [210, 505] on h2 "Flow Control new" at bounding box center [130, 532] width 192 height 54
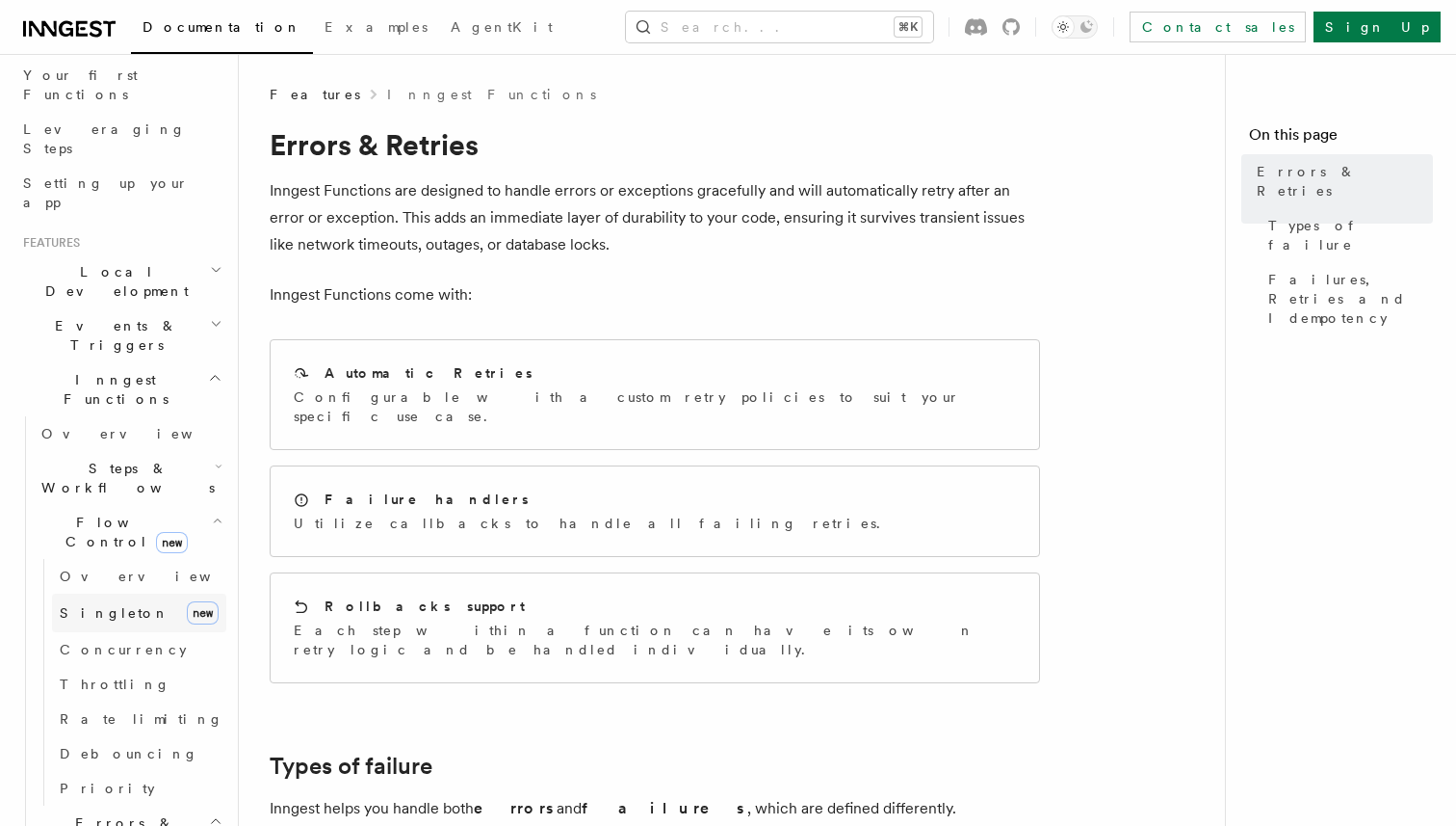
click at [121, 594] on link "Singleton new" at bounding box center [139, 613] width 175 height 39
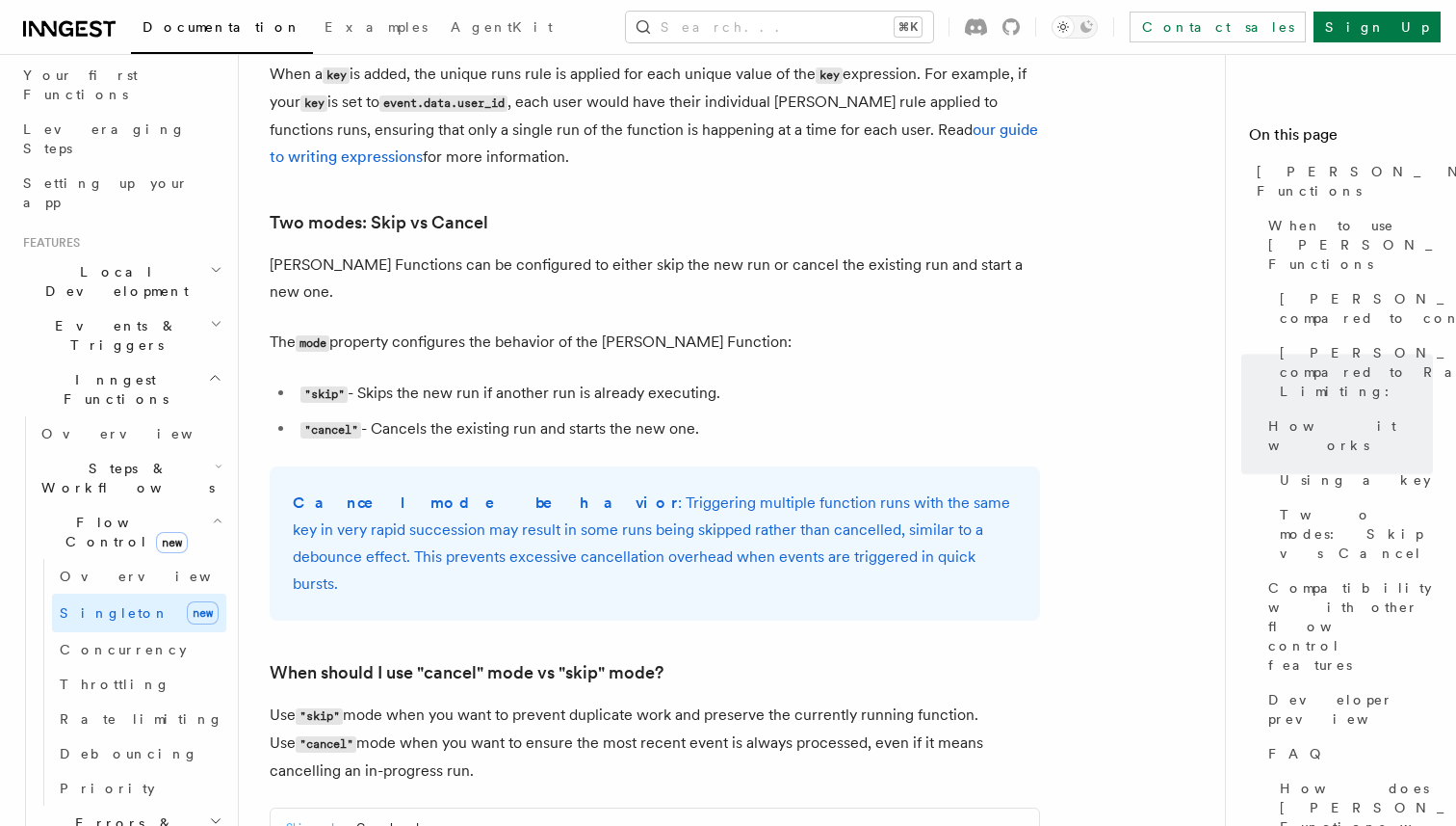
scroll to position [2442, 0]
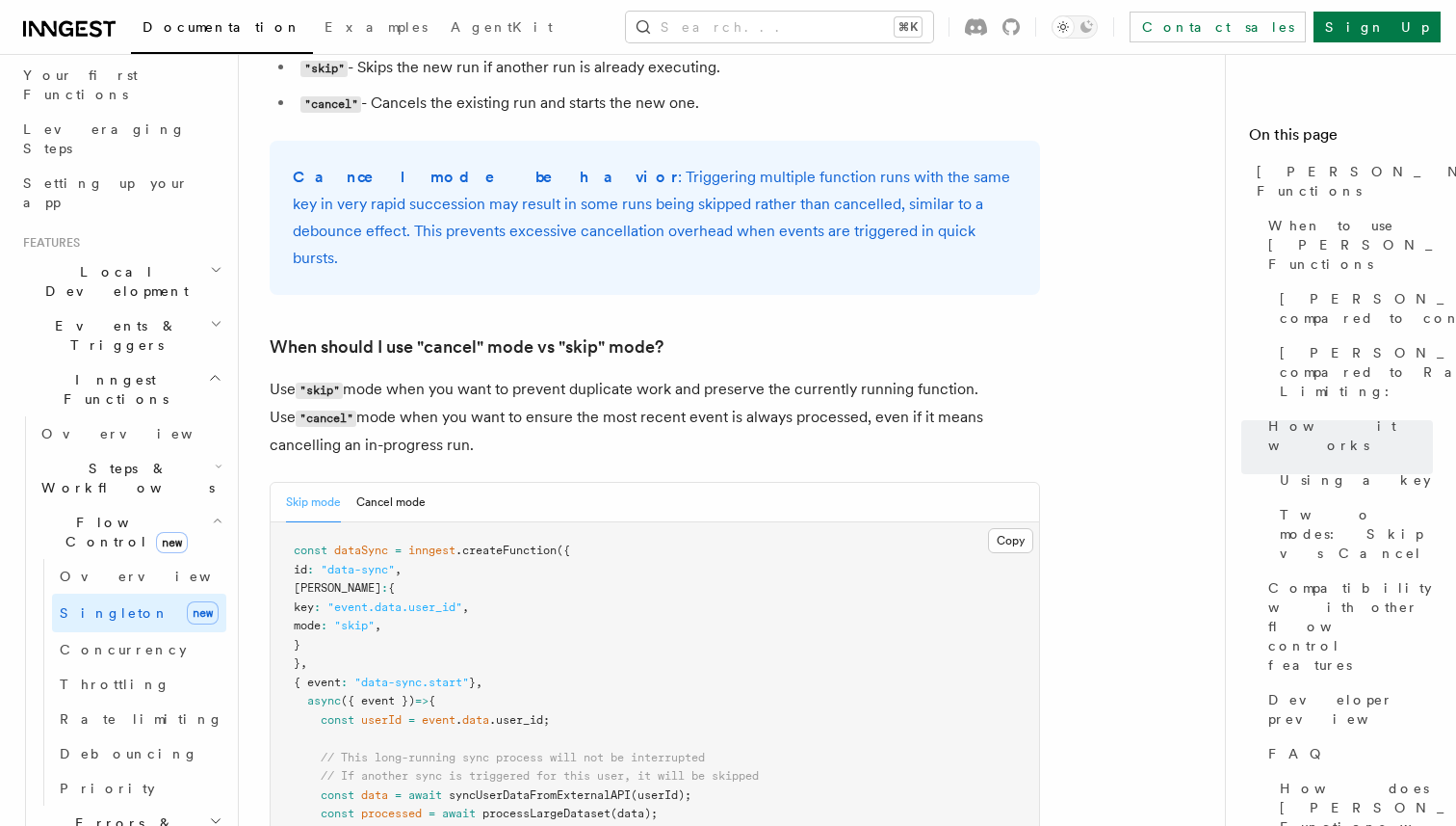
click at [211, 505] on h2 "Flow Control new" at bounding box center [130, 532] width 192 height 54
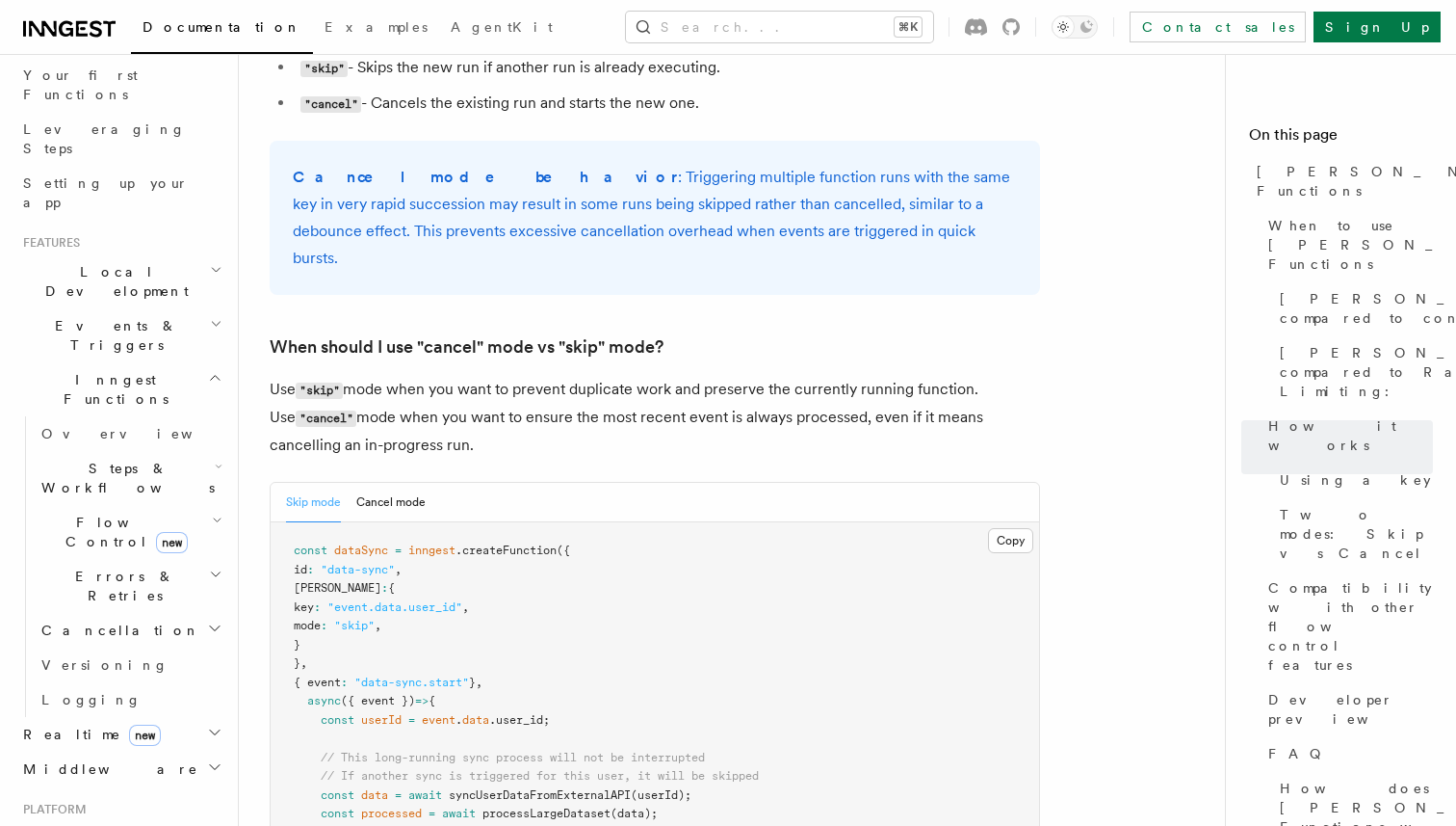
click at [214, 459] on icon "button" at bounding box center [218, 466] width 8 height 15
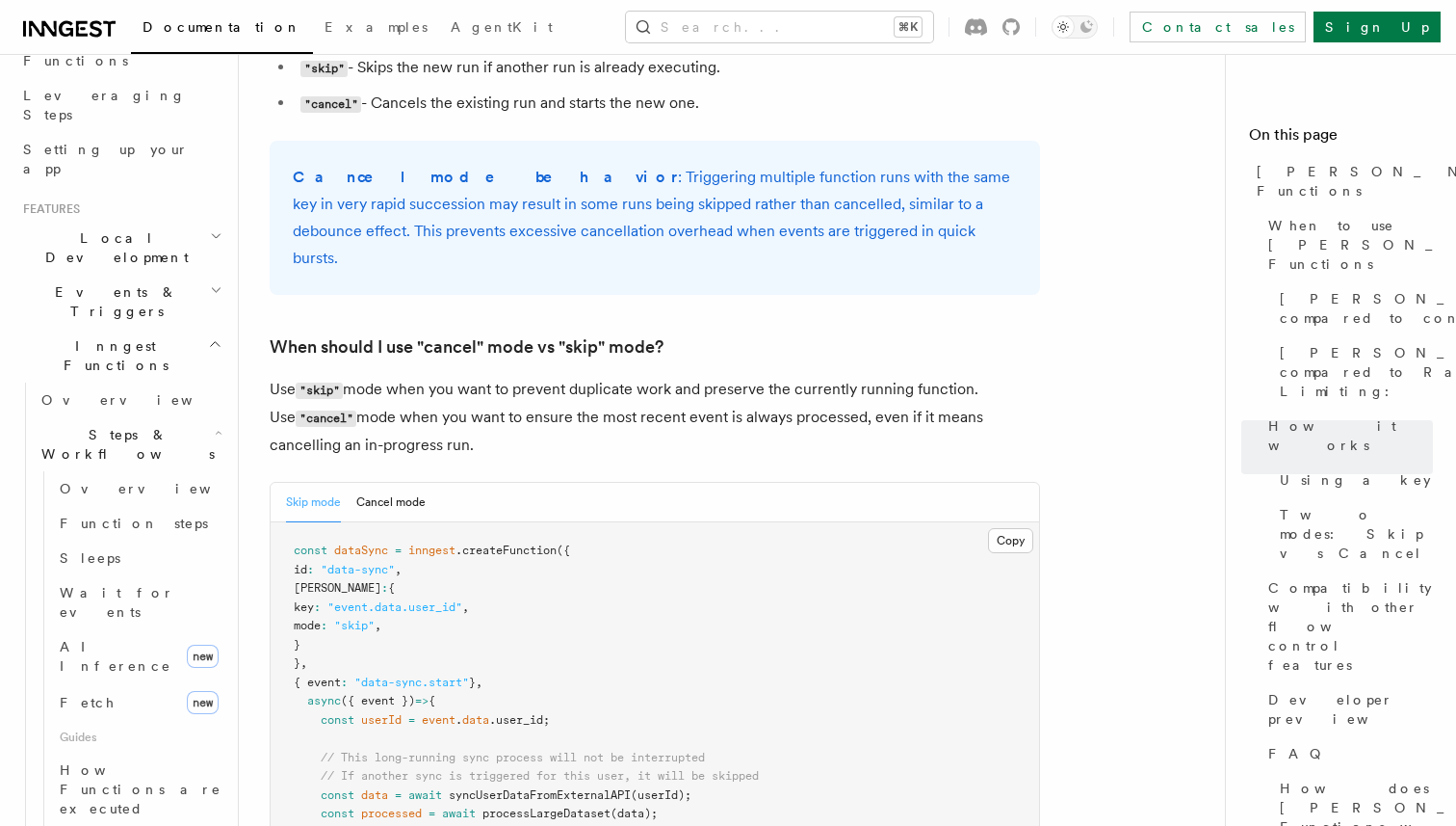
scroll to position [294, 0]
click at [159, 500] on link "Function steps" at bounding box center [139, 517] width 175 height 35
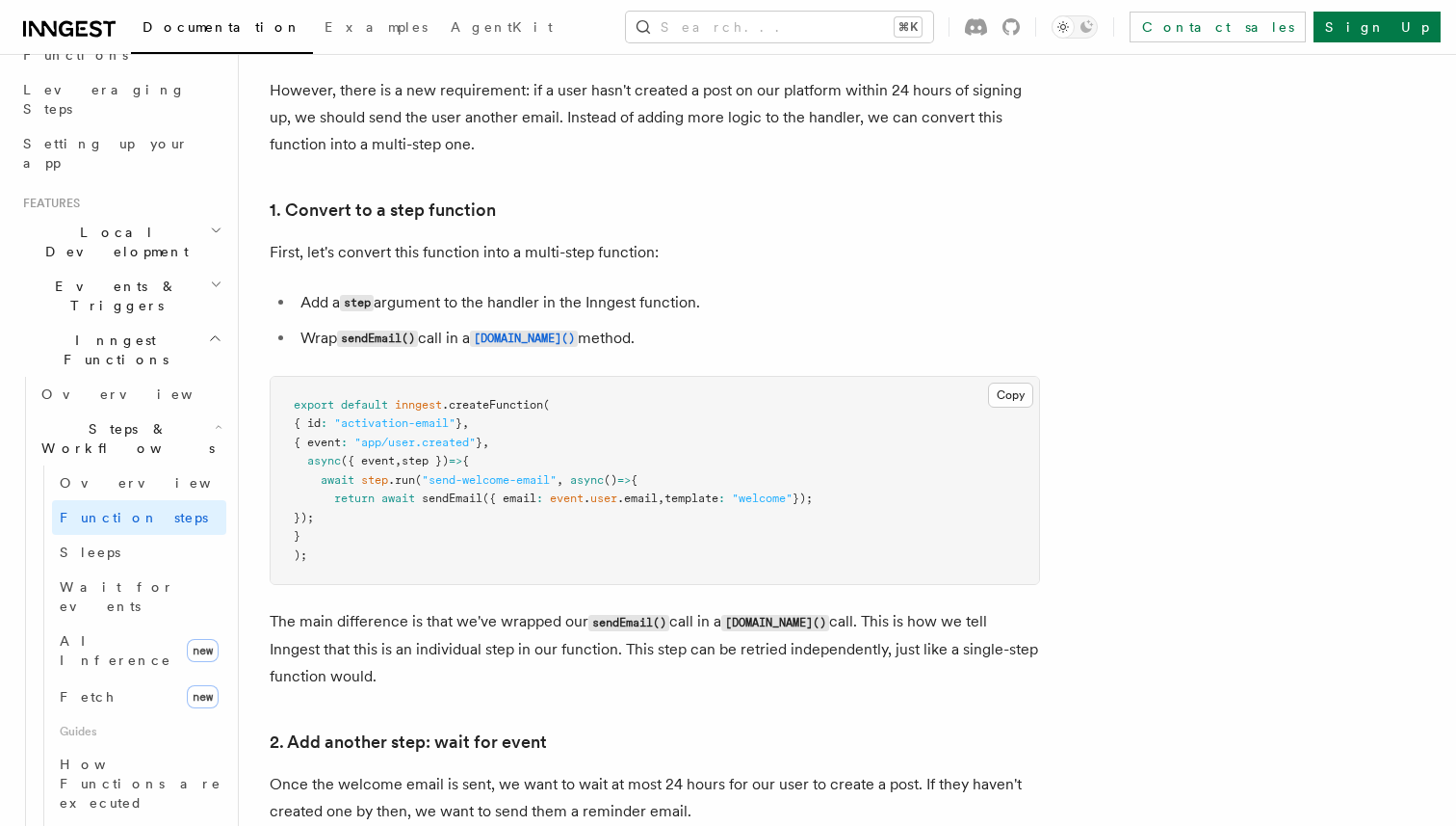
scroll to position [1220, 0]
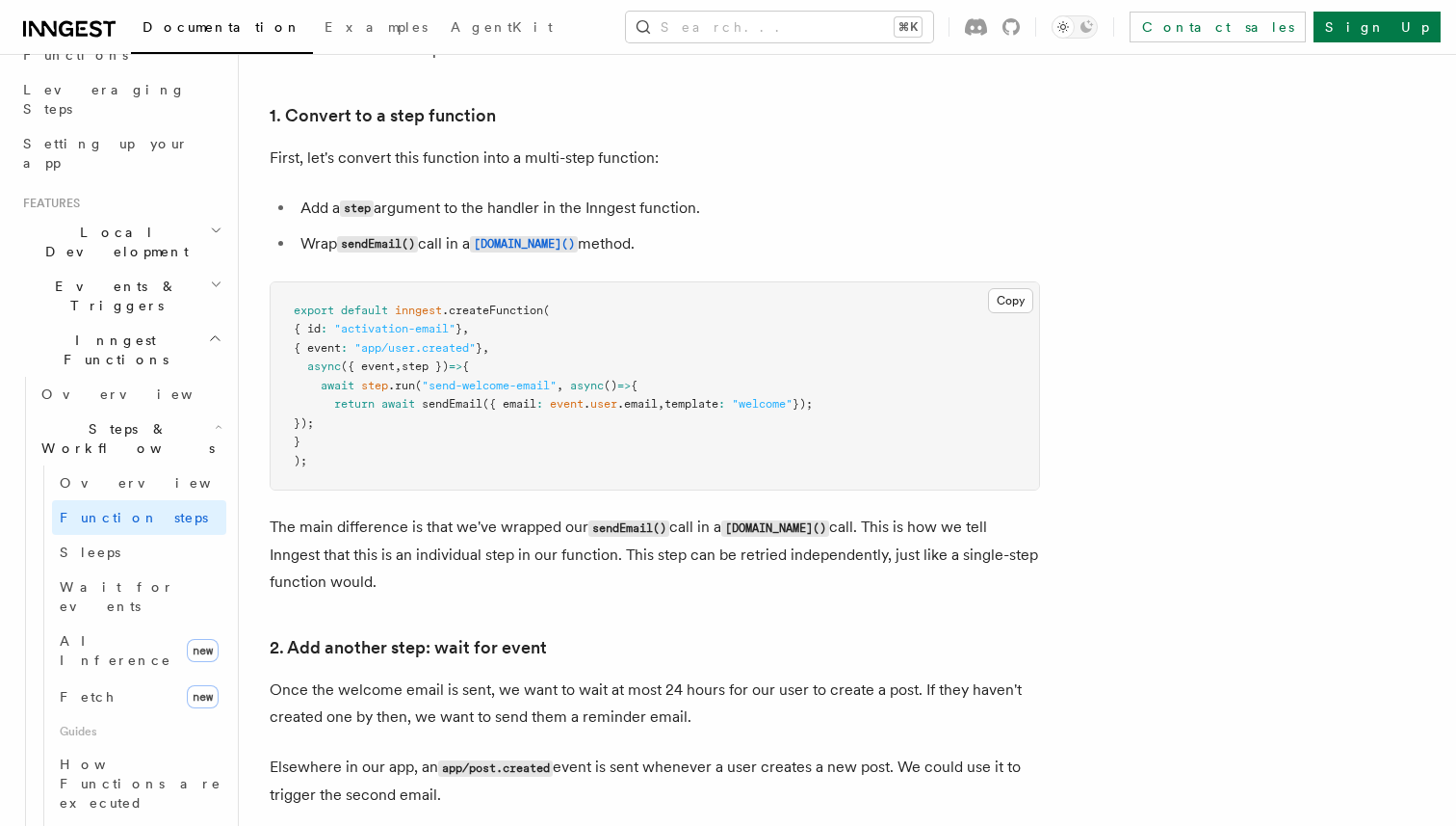
click at [491, 429] on pre "export default inngest .createFunction ( { id : "activation-email" } , { event …" at bounding box center [654, 386] width 769 height 208
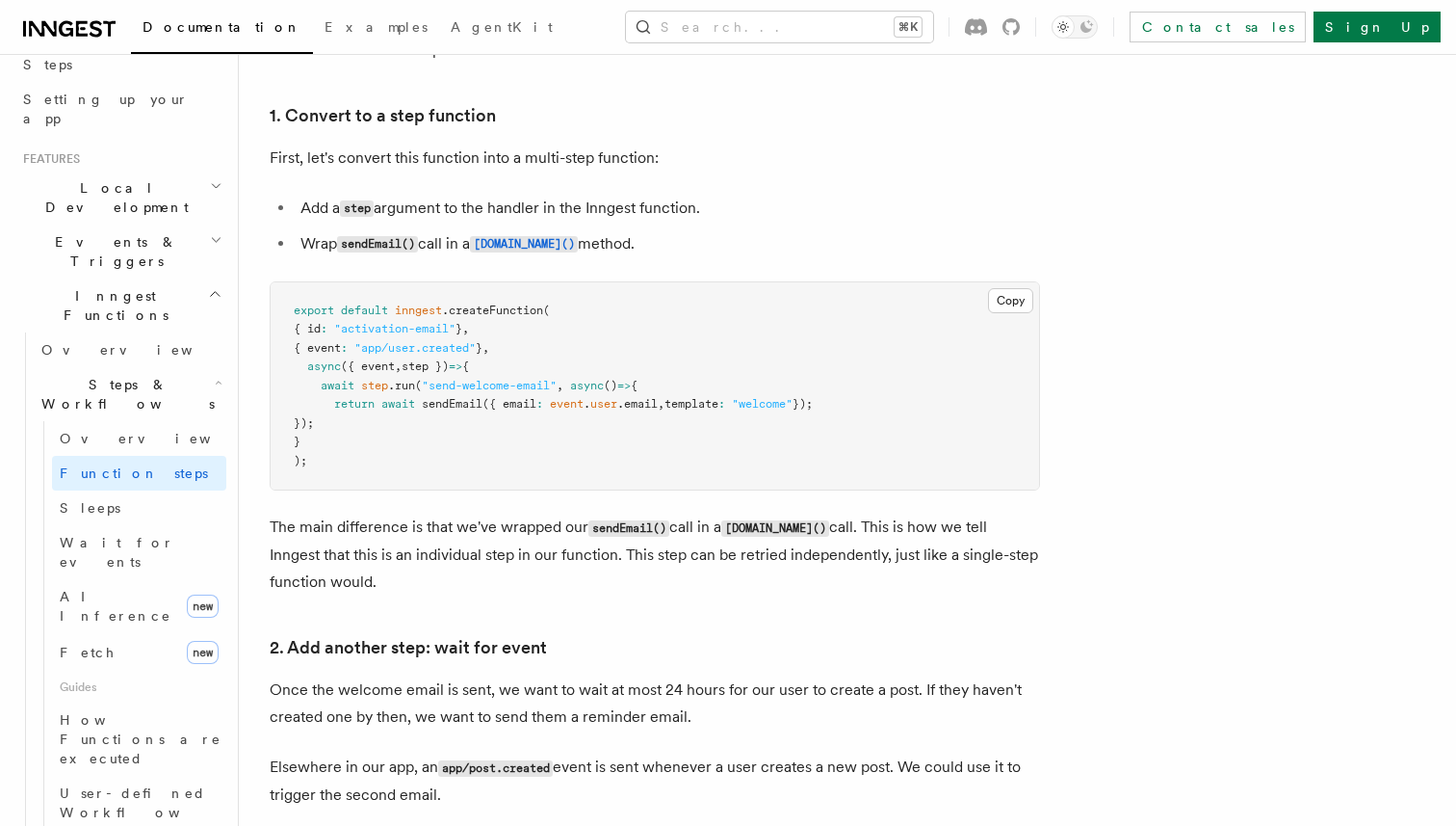
scroll to position [351, 0]
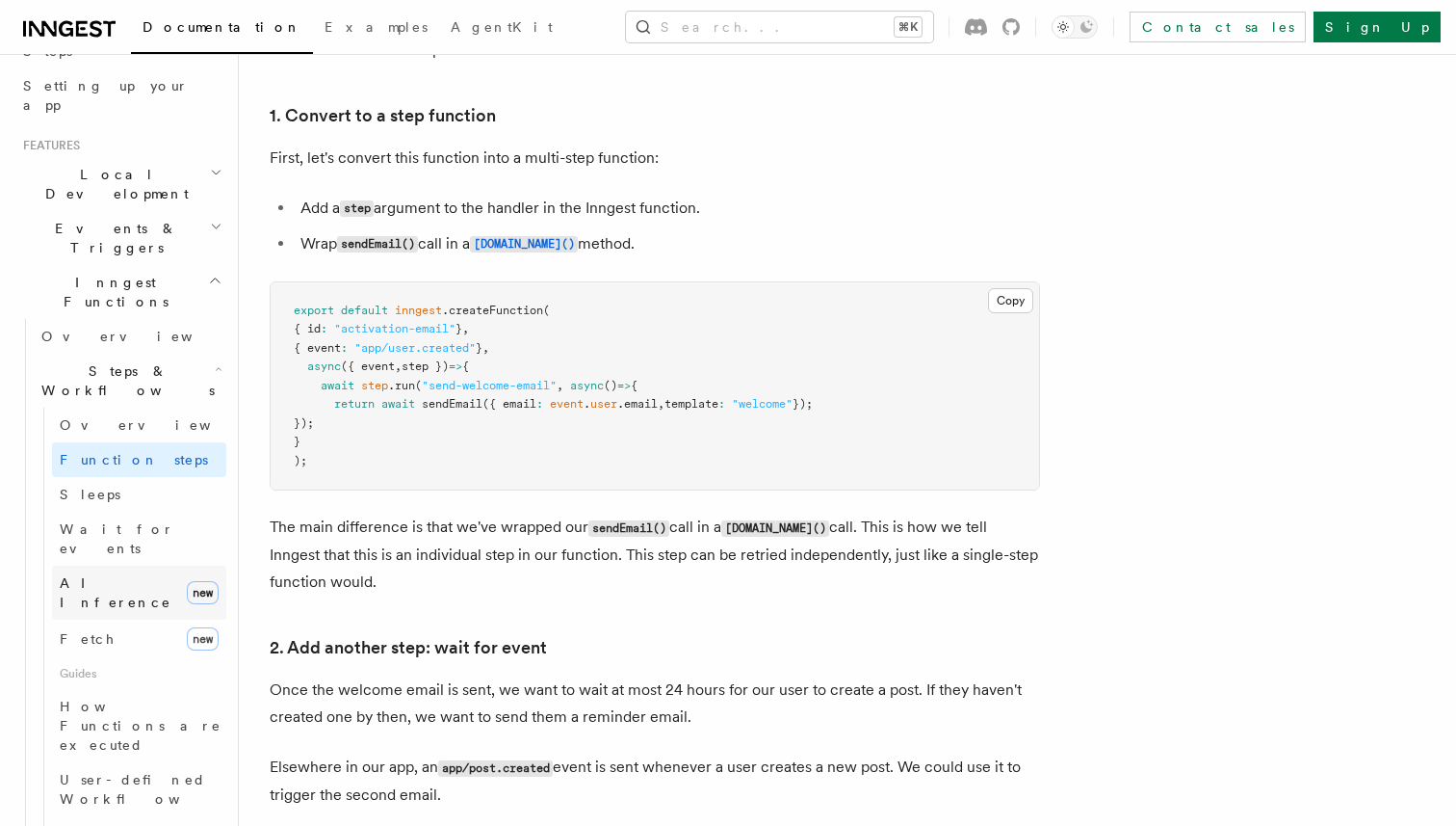
click at [143, 566] on link "AI Inference new" at bounding box center [139, 593] width 175 height 54
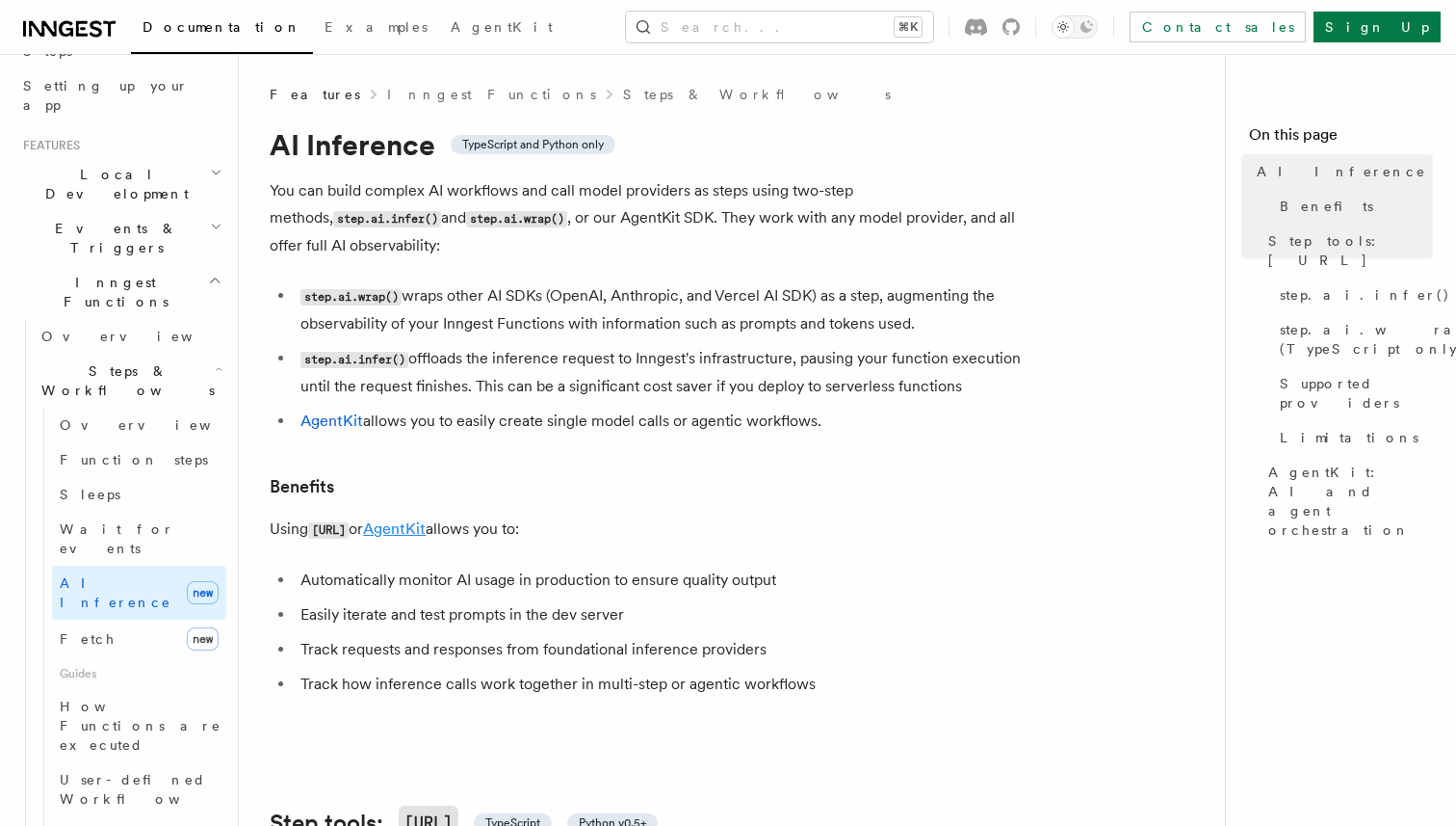
click at [423, 519] on link "AgentKit" at bounding box center [394, 528] width 63 height 18
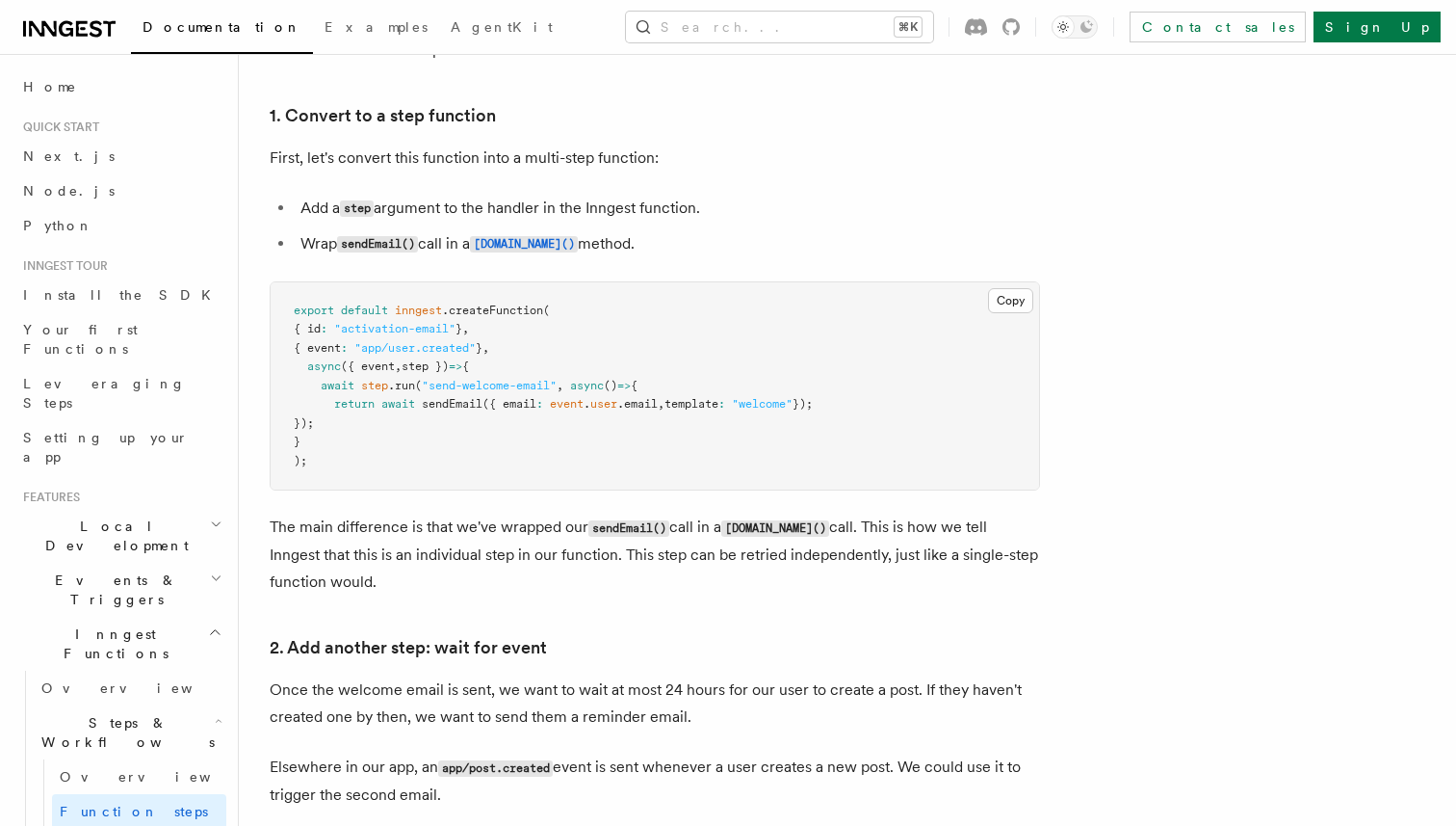
scroll to position [38, 0]
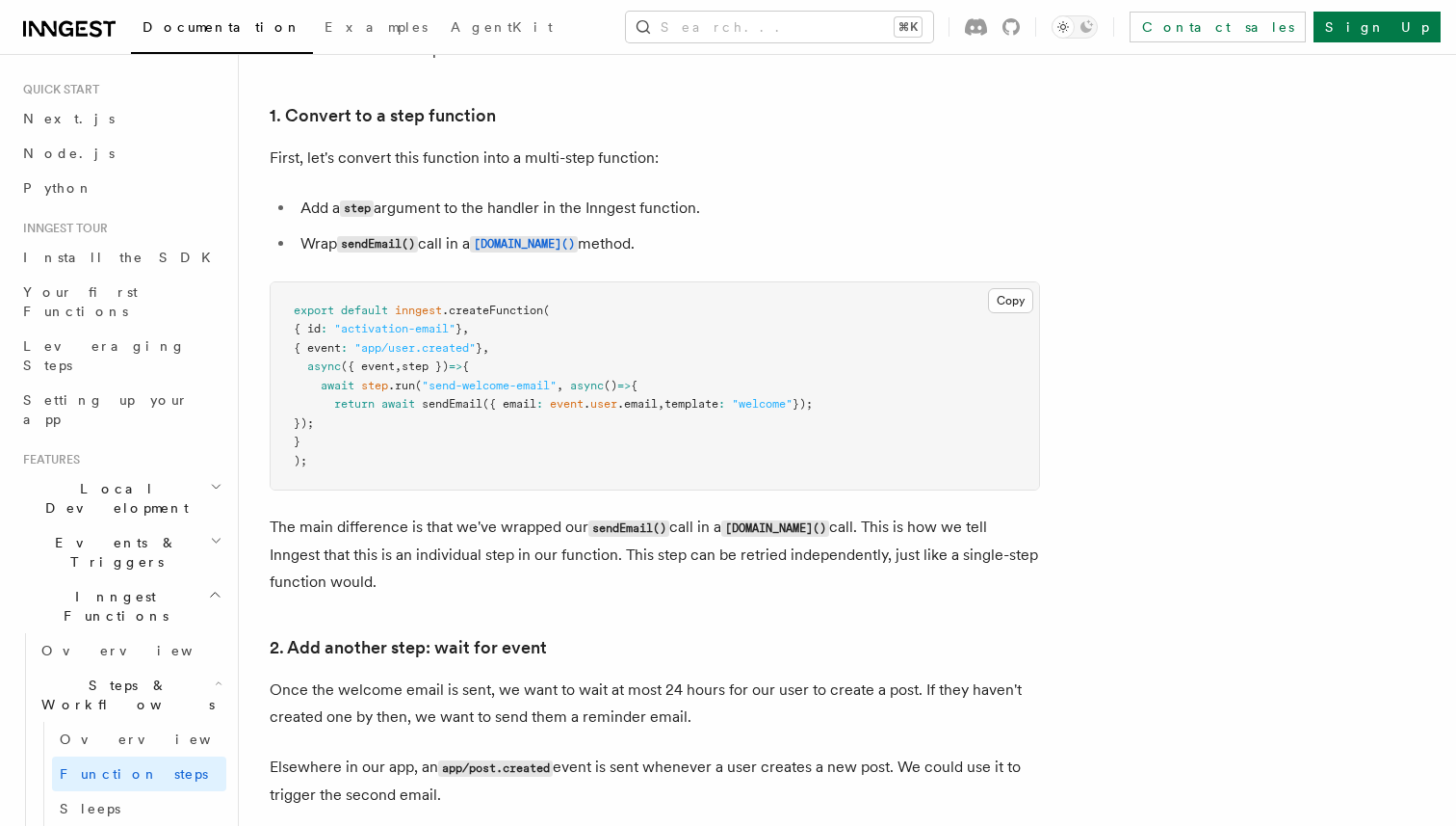
click at [182, 579] on h2 "Inngest Functions" at bounding box center [120, 606] width 210 height 54
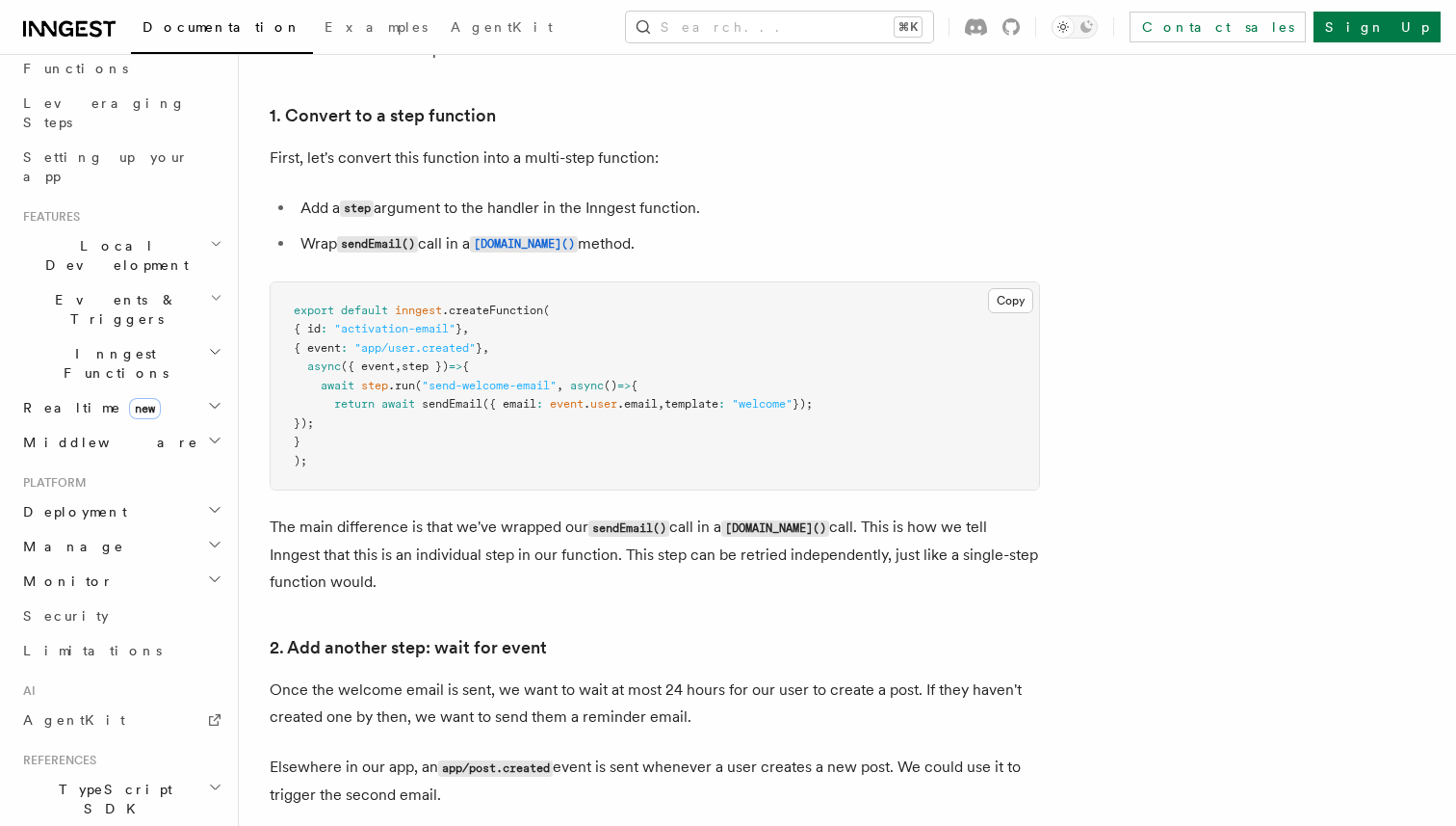
scroll to position [204, 0]
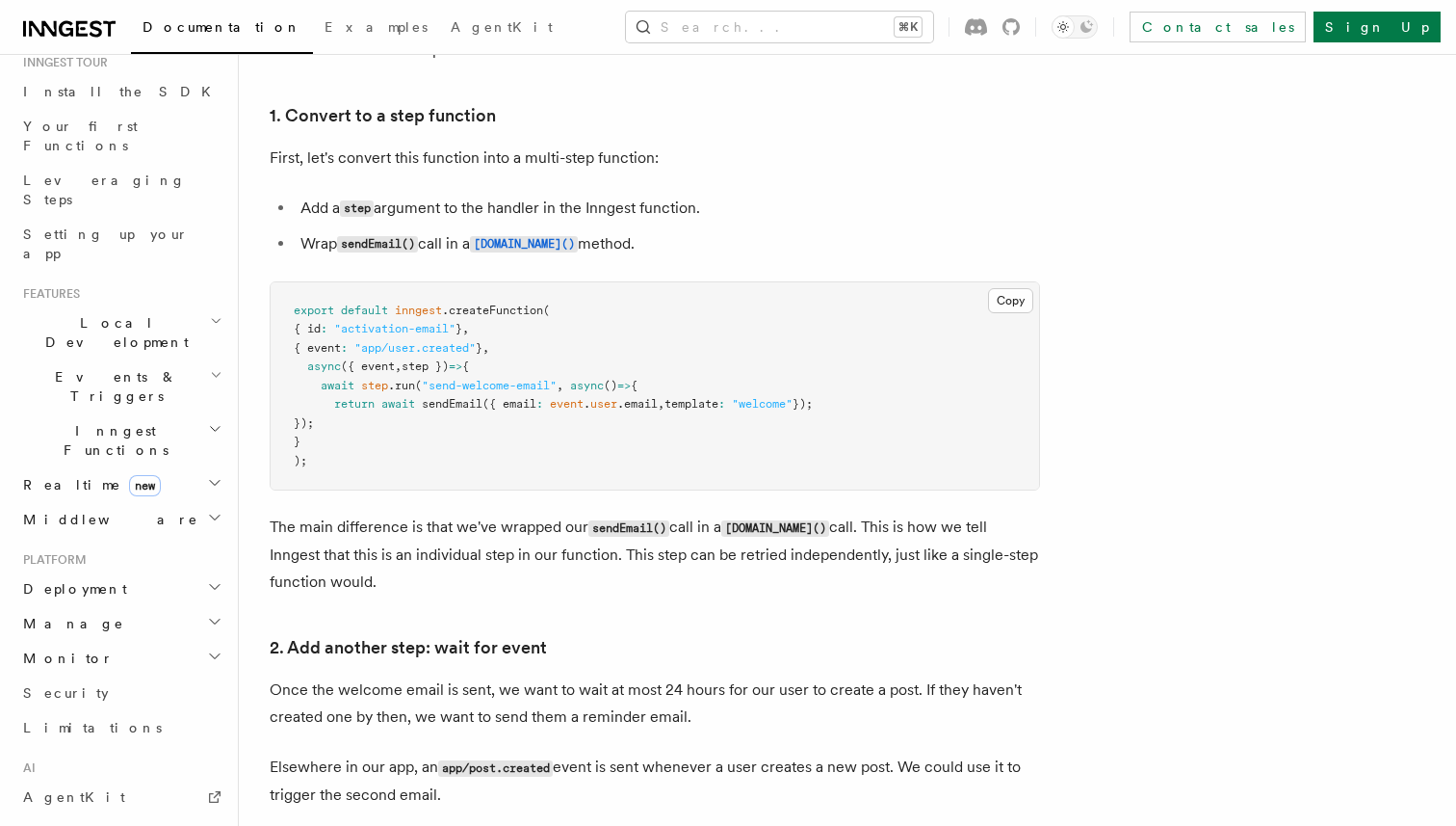
click at [190, 572] on h2 "Deployment" at bounding box center [120, 589] width 210 height 35
click at [193, 572] on h2 "Deployment" at bounding box center [120, 589] width 210 height 35
click at [181, 606] on h2 "Manage" at bounding box center [120, 622] width 210 height 35
click at [183, 606] on h2 "Manage" at bounding box center [120, 622] width 210 height 35
click at [196, 467] on h2 "Realtime new" at bounding box center [120, 484] width 210 height 35
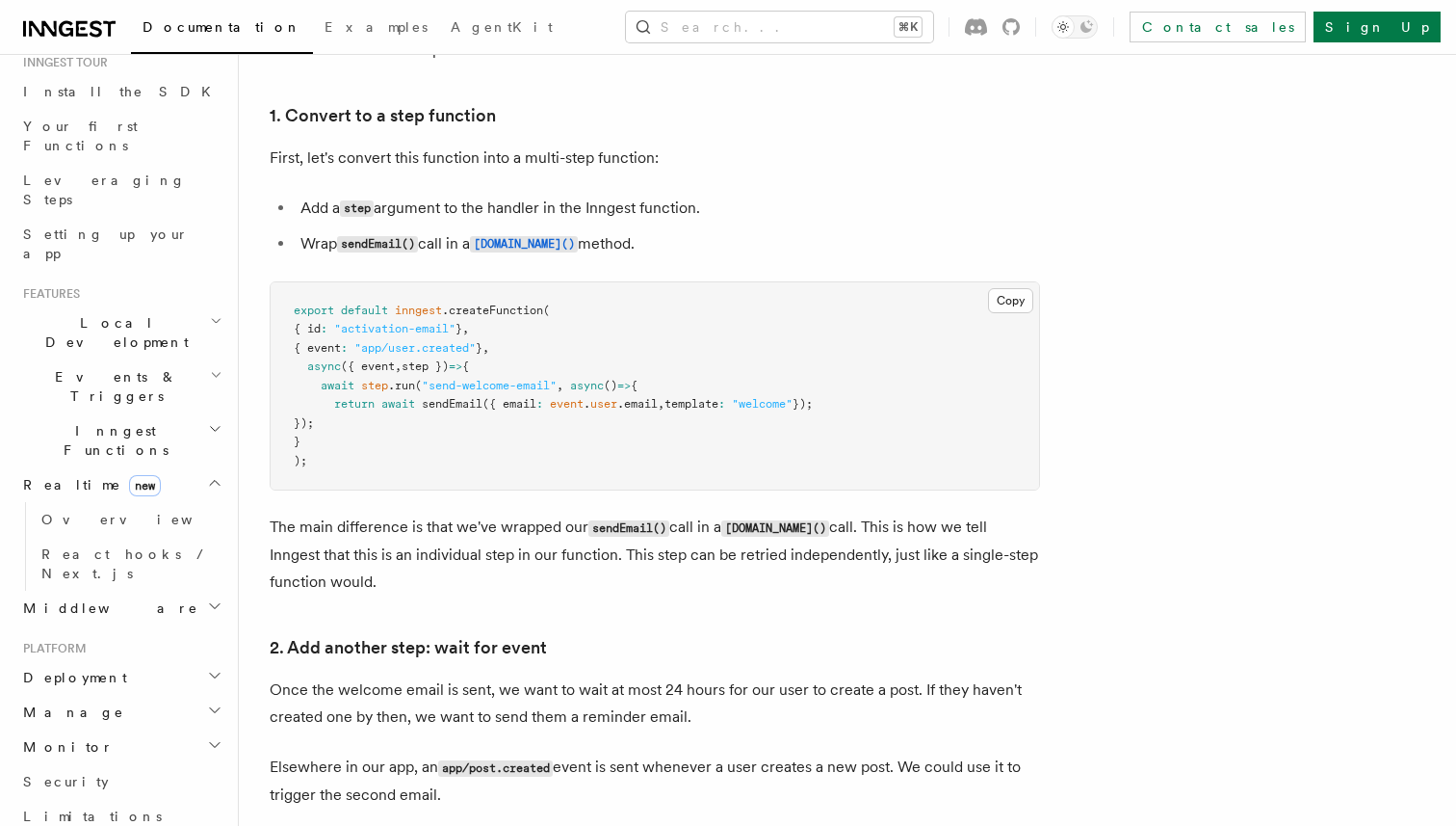
click at [207, 475] on icon "button" at bounding box center [214, 482] width 15 height 15
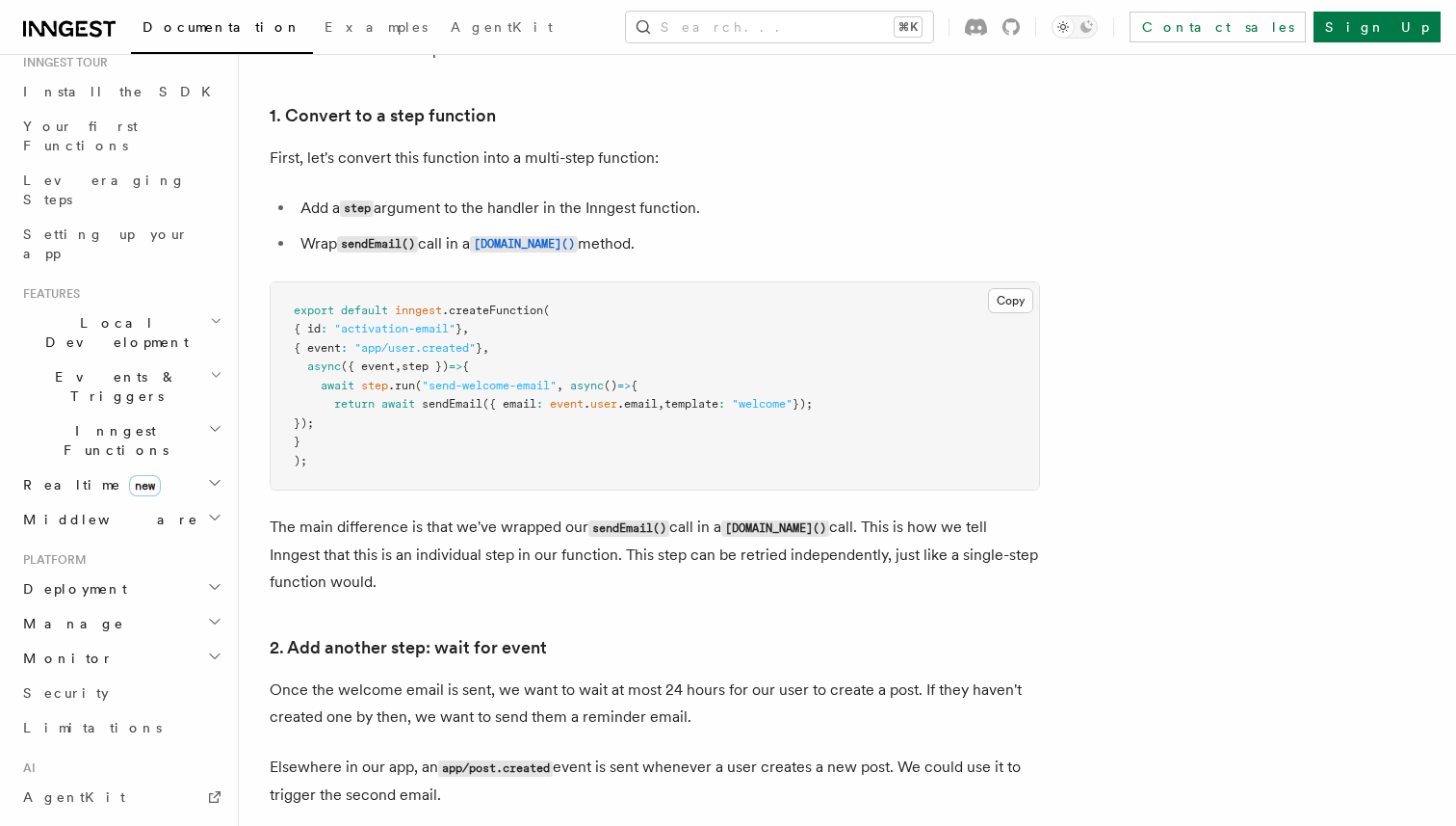
click at [194, 502] on h2 "Middleware" at bounding box center [120, 519] width 210 height 35
click at [205, 502] on h2 "Middleware" at bounding box center [120, 519] width 210 height 35
click at [197, 413] on h2 "Inngest Functions" at bounding box center [120, 440] width 210 height 54
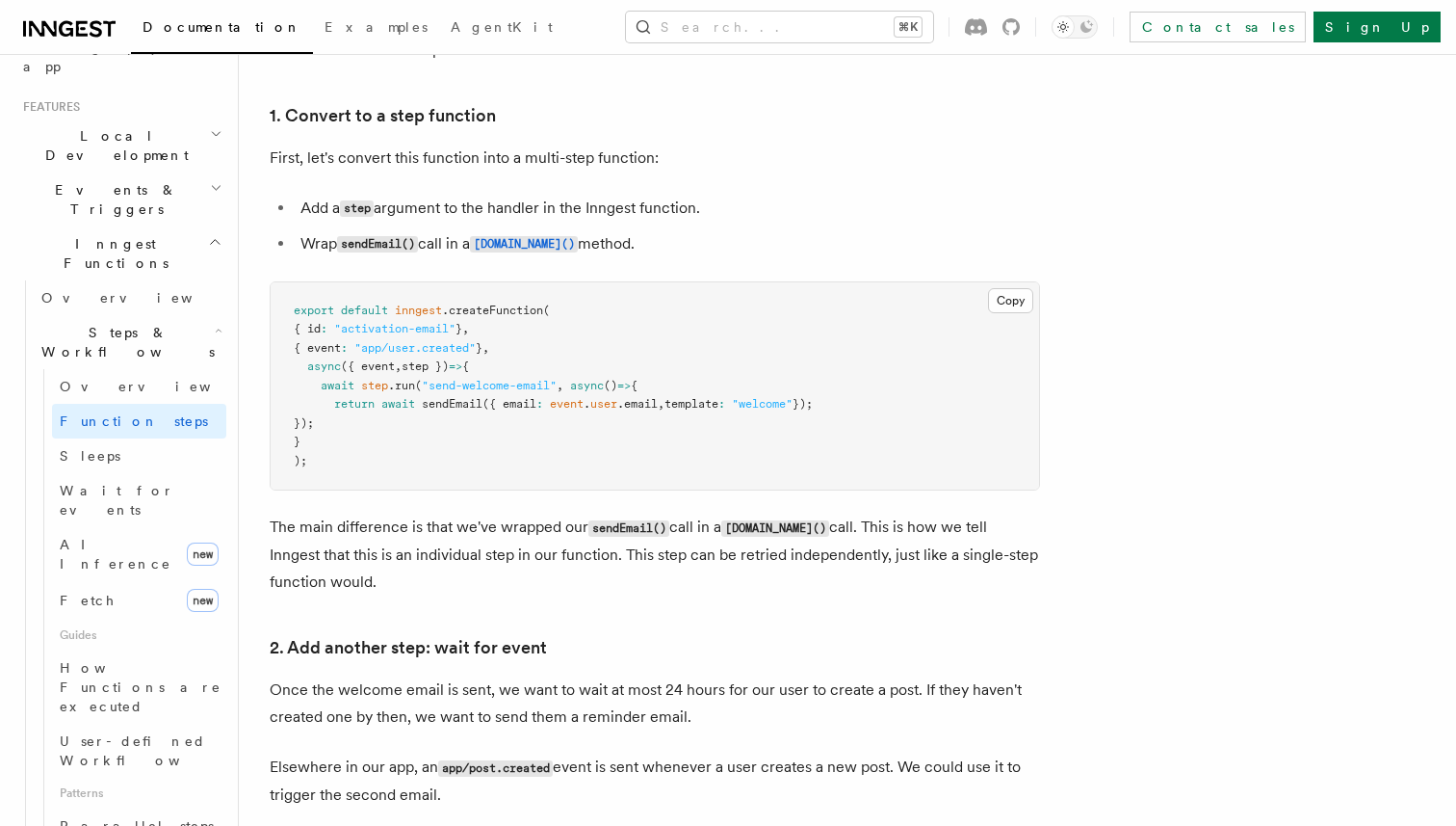
scroll to position [0, 0]
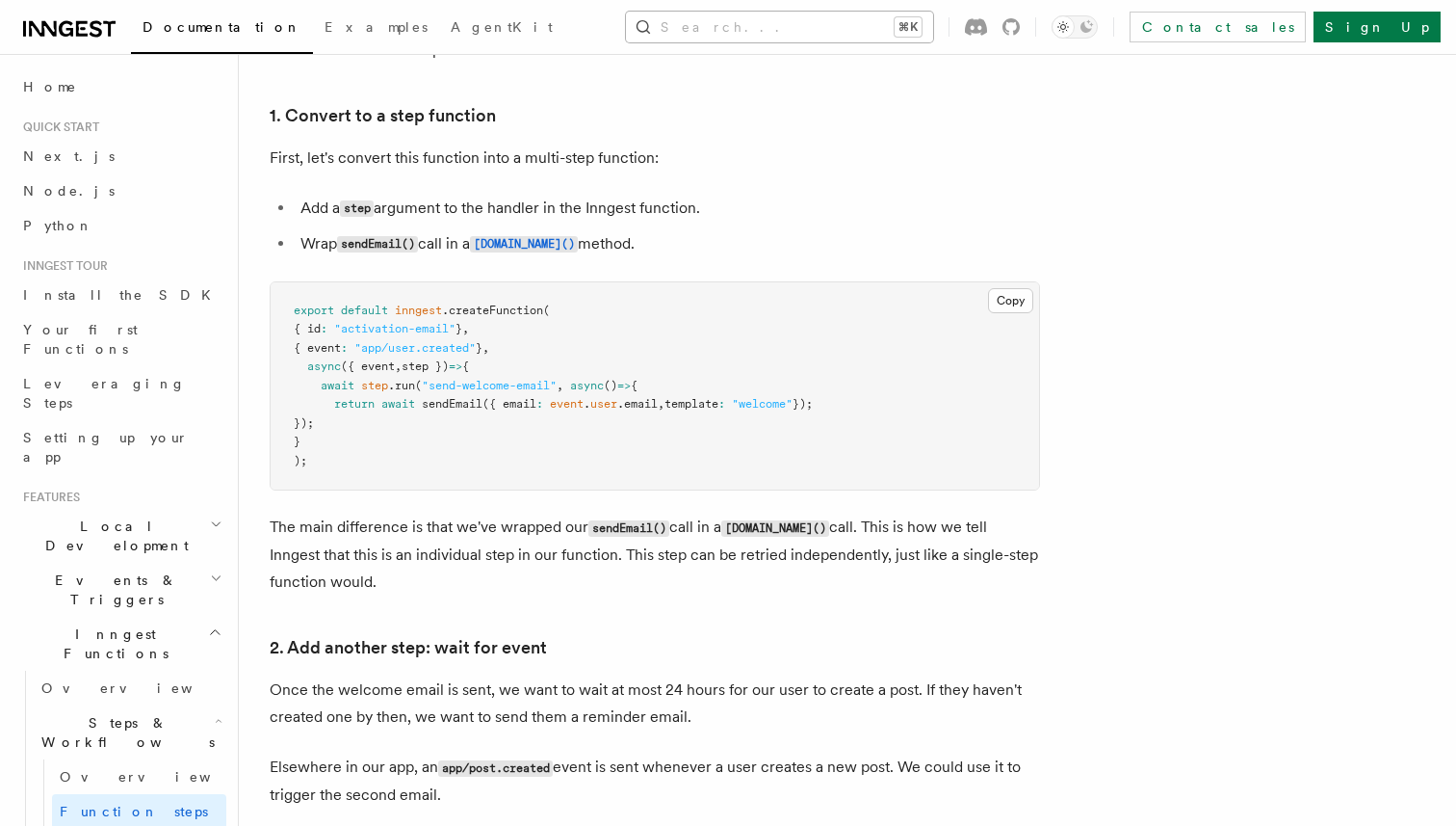
click at [774, 29] on button "Search... ⌘K" at bounding box center [780, 27] width 307 height 31
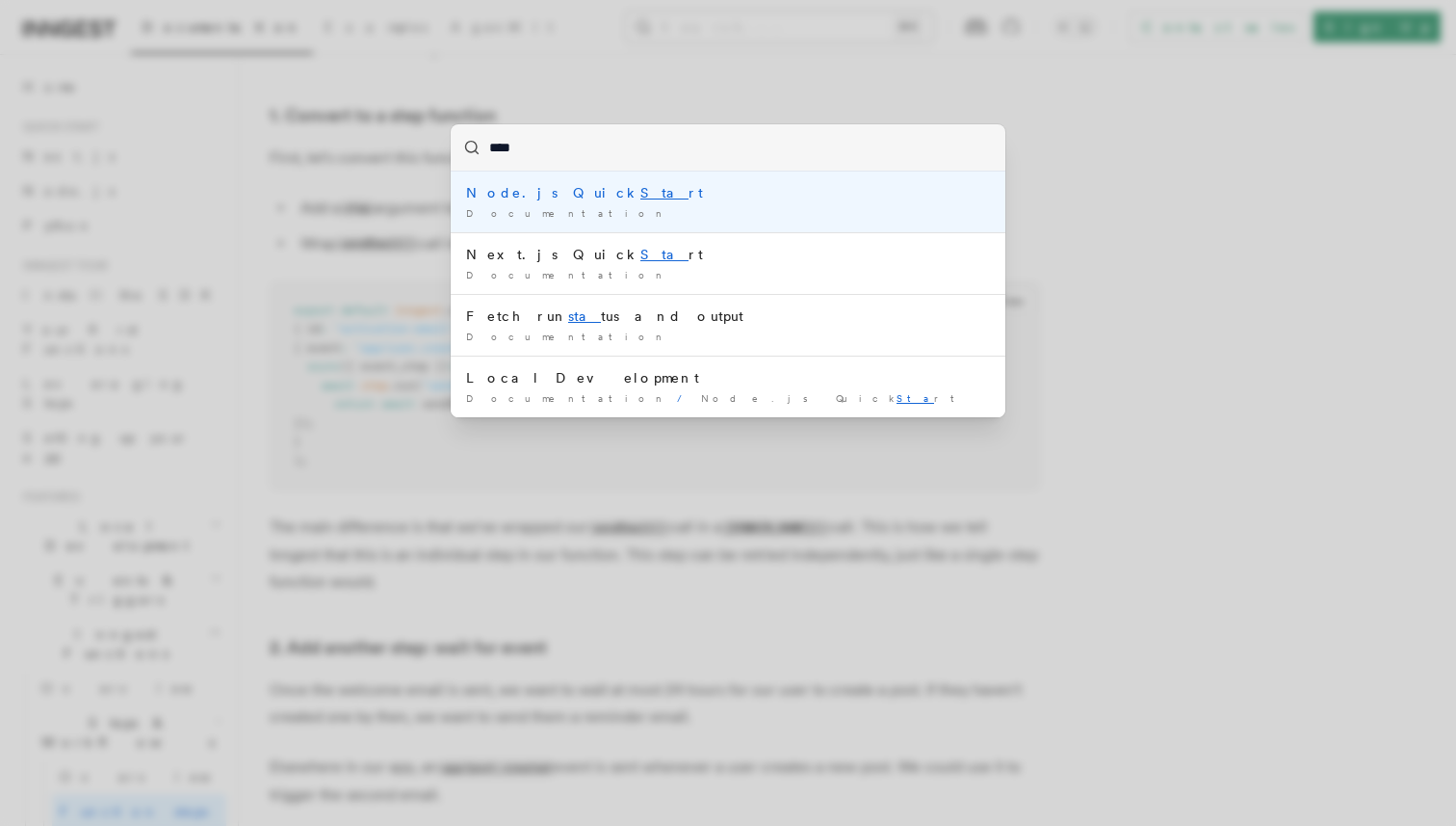
type input "*****"
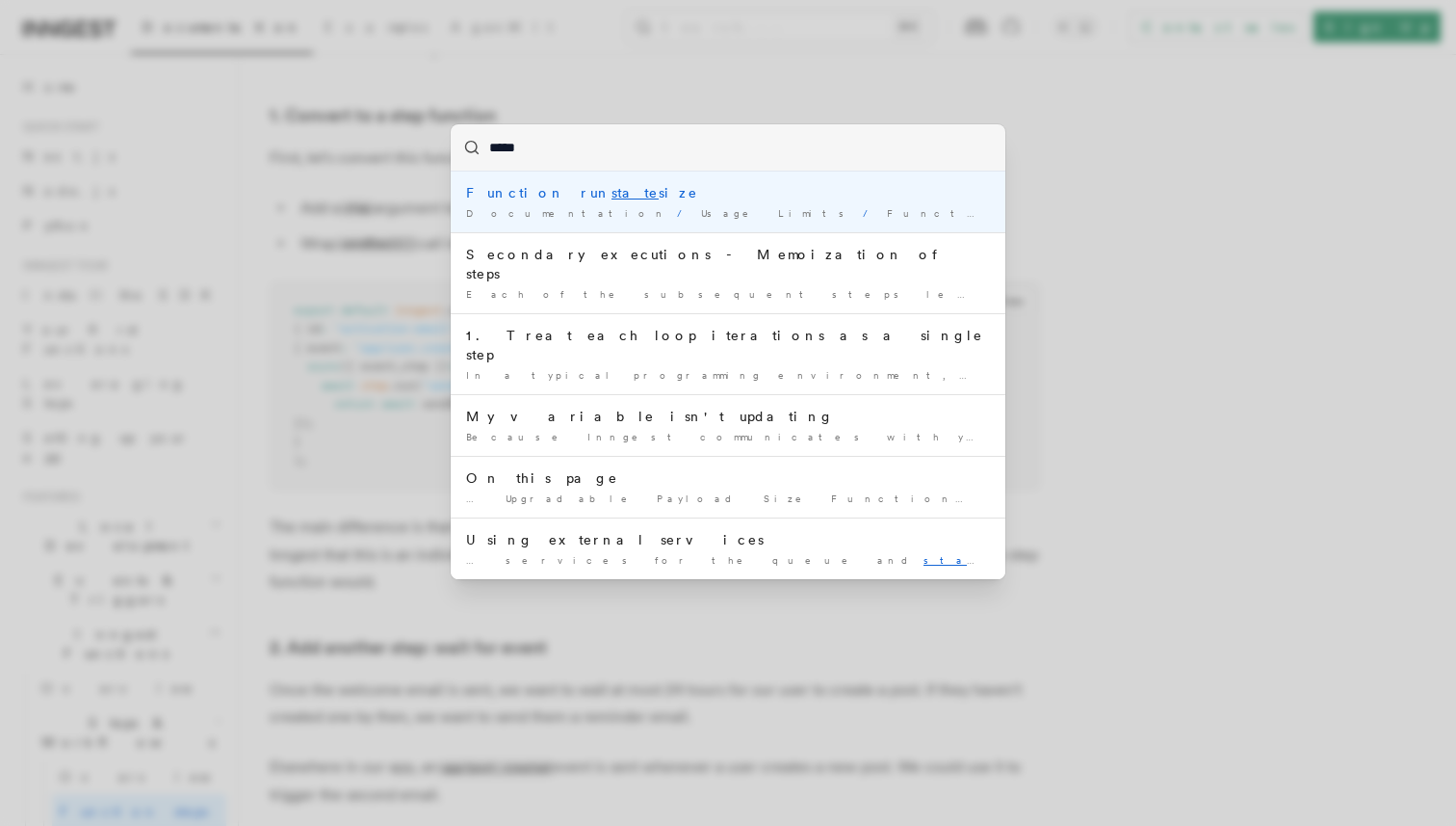
click at [745, 183] on div "Function run state size" at bounding box center [727, 192] width 524 height 19
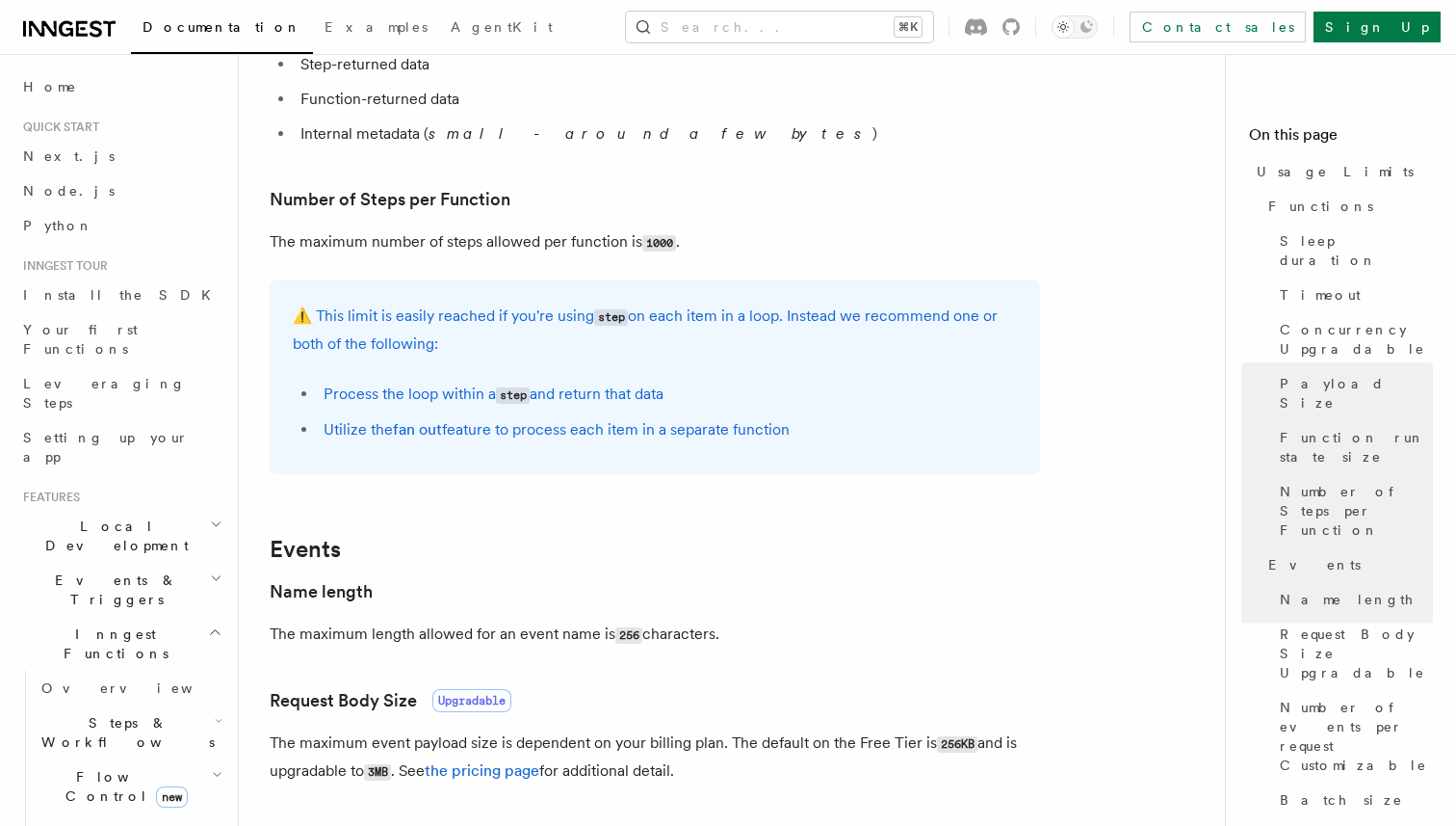
scroll to position [1060, 0]
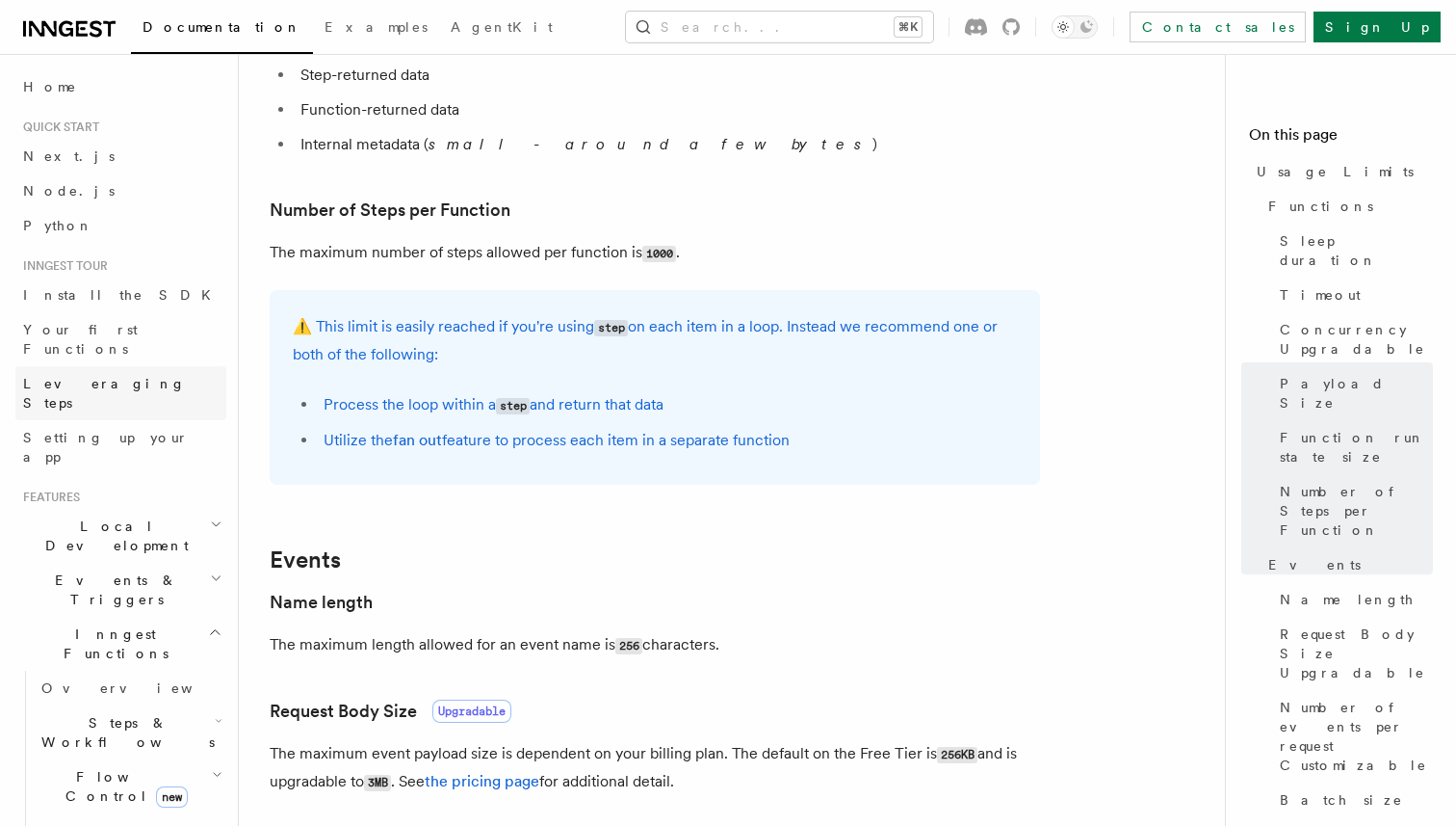
click at [121, 376] on span "Leveraging Steps" at bounding box center [104, 393] width 163 height 35
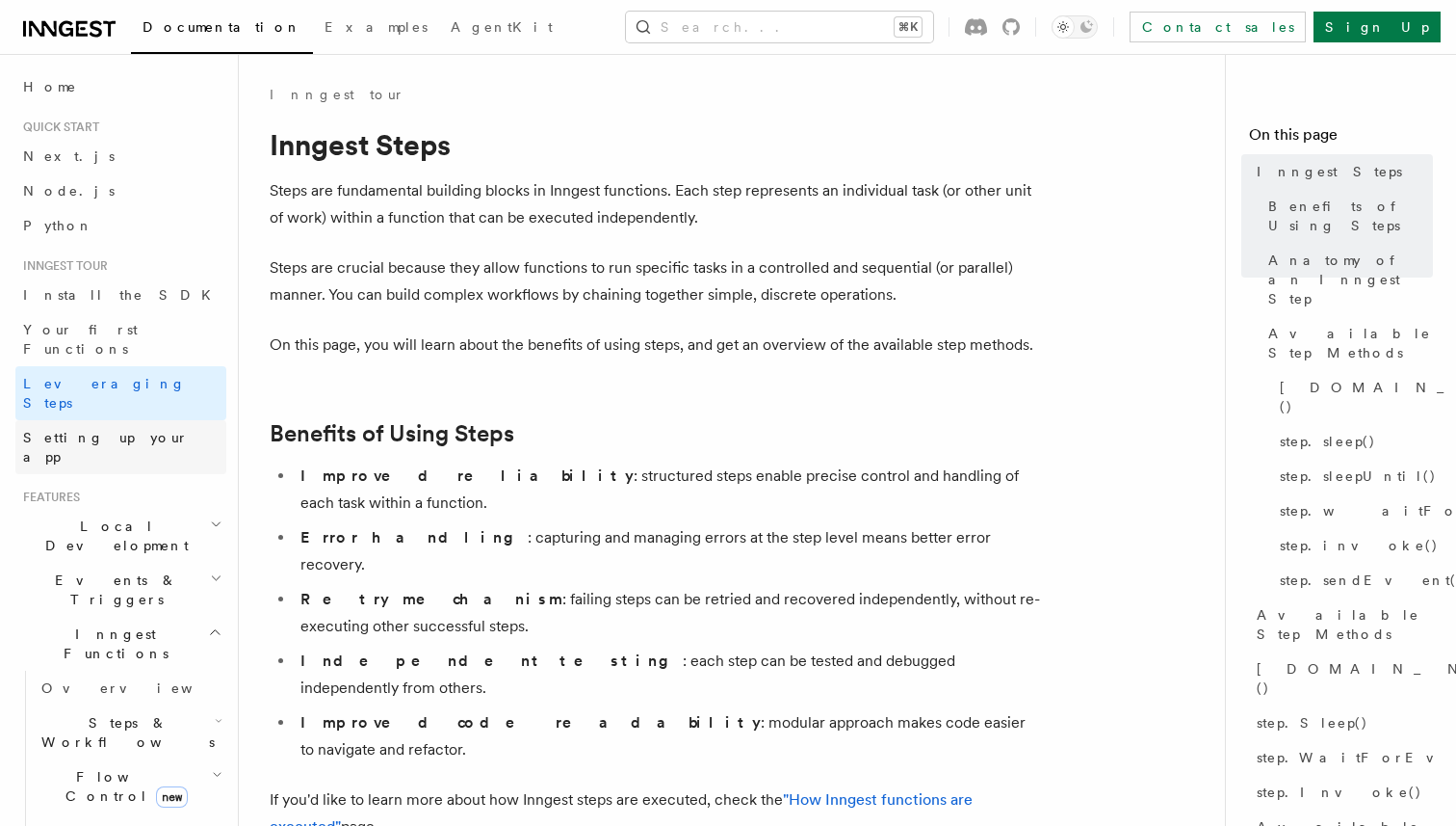
click at [120, 430] on span "Setting up your app" at bounding box center [106, 447] width 166 height 35
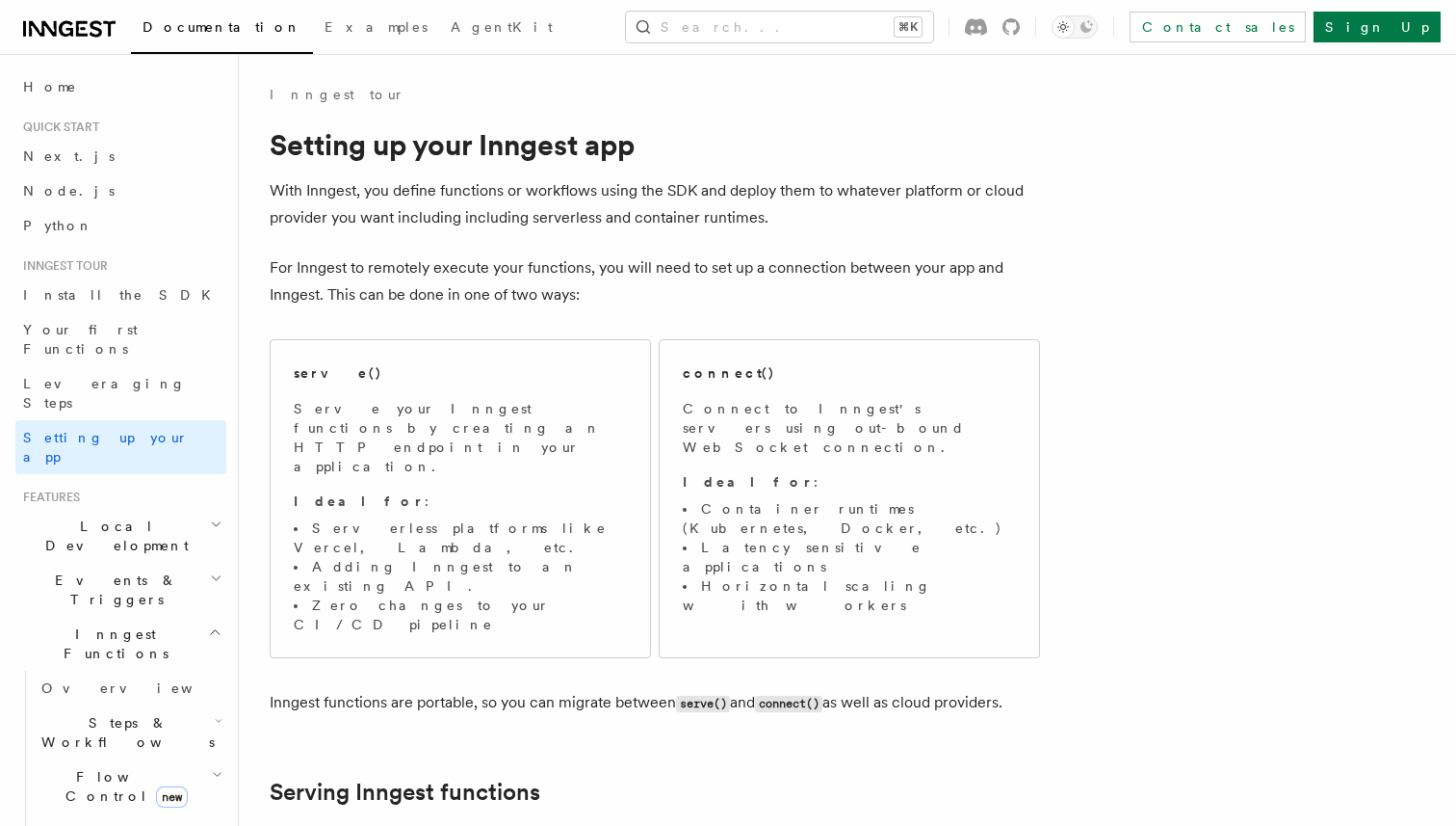
click at [138, 517] on span "Local Development" at bounding box center [112, 536] width 194 height 39
click at [155, 563] on h2 "Events & Triggers" at bounding box center [120, 590] width 210 height 54
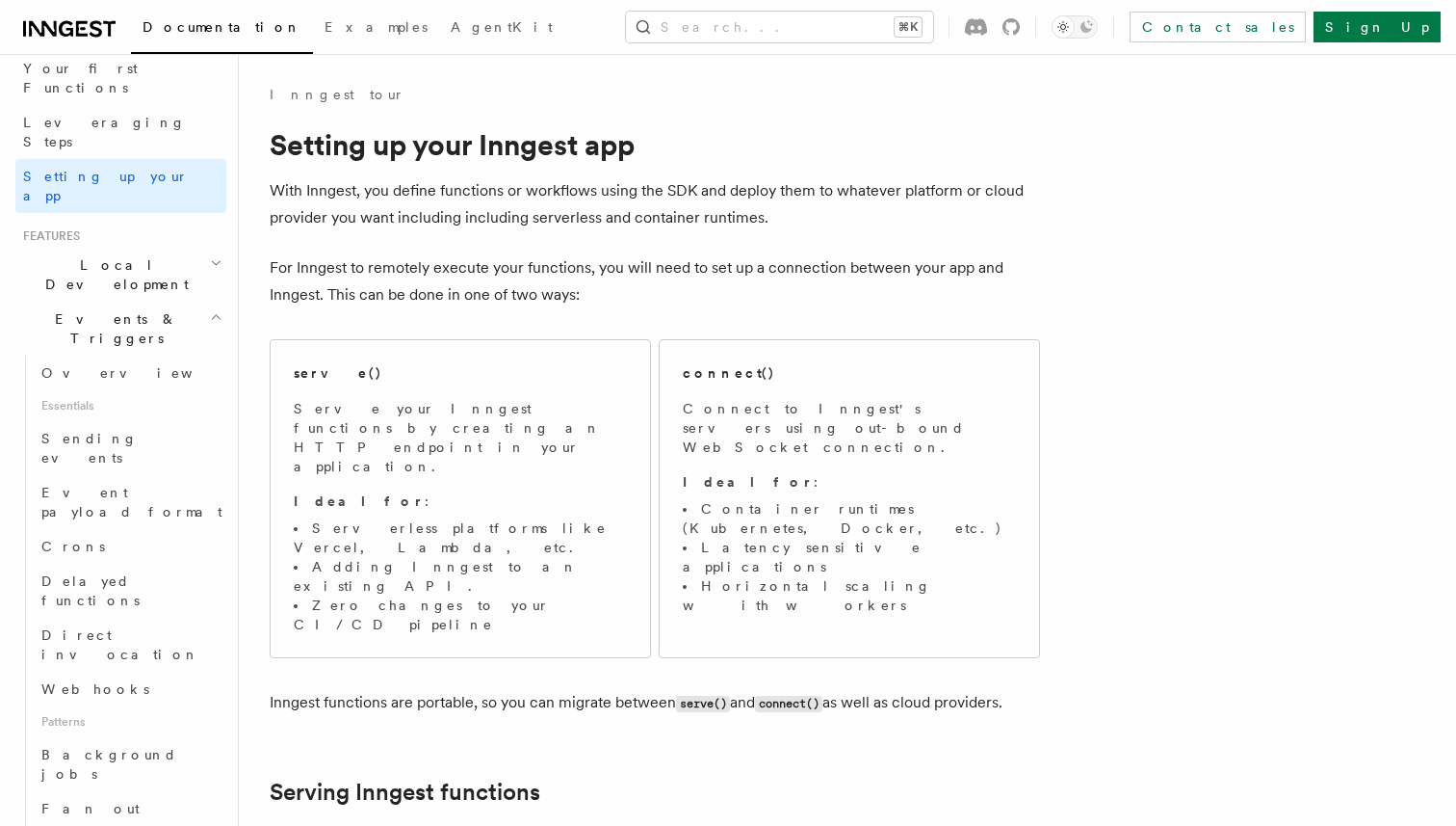
scroll to position [356, 0]
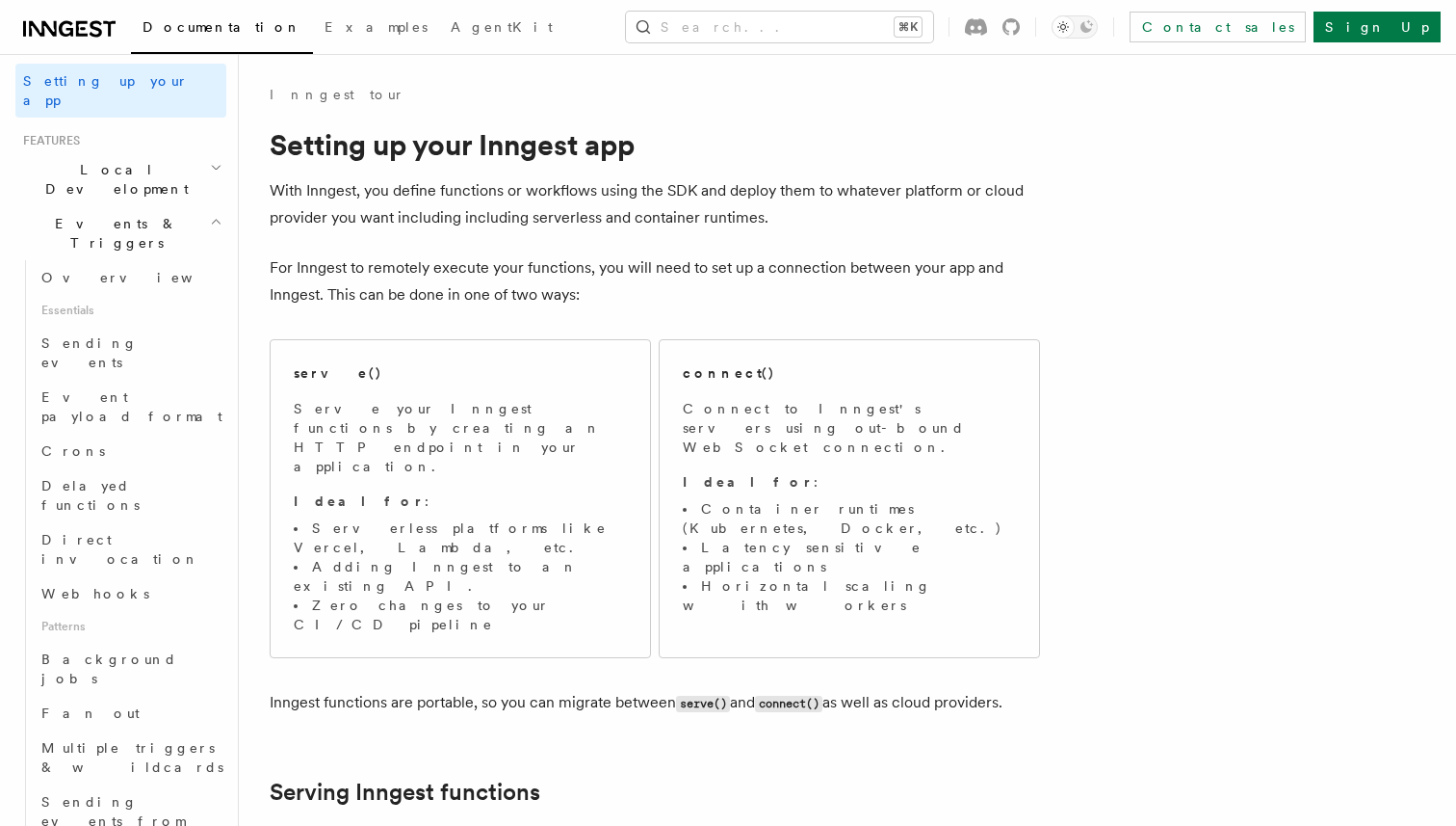
click at [159, 206] on h2 "Events & Triggers" at bounding box center [120, 233] width 210 height 54
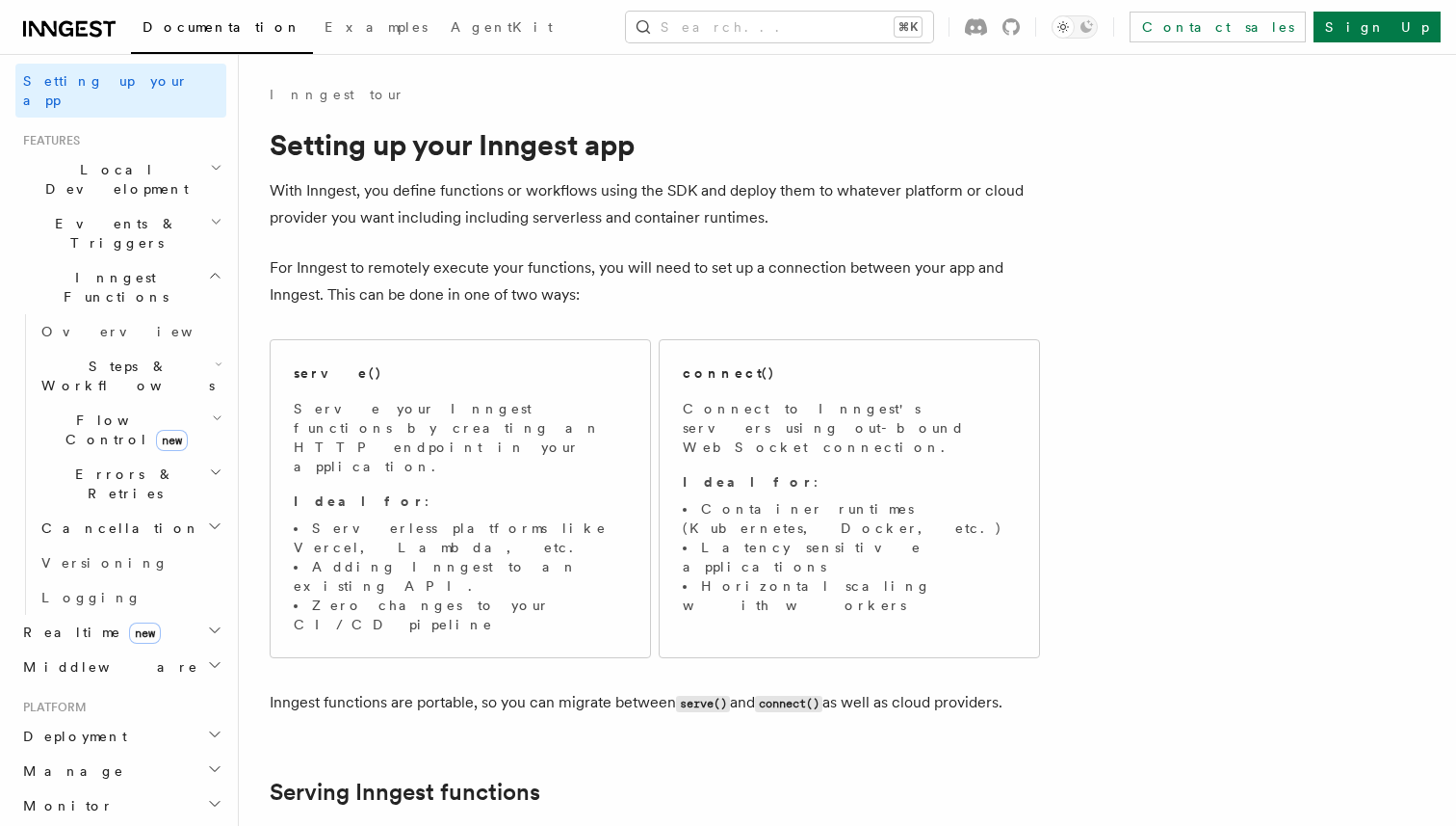
click at [126, 464] on span "Errors & Retries" at bounding box center [122, 483] width 176 height 39
click at [145, 457] on h2 "Errors & Retries" at bounding box center [130, 484] width 192 height 54
click at [145, 511] on h2 "Cancellation" at bounding box center [130, 528] width 192 height 35
click at [158, 511] on h2 "Cancellation" at bounding box center [130, 528] width 192 height 35
click at [167, 349] on h2 "Steps & Workflows" at bounding box center [130, 376] width 192 height 54
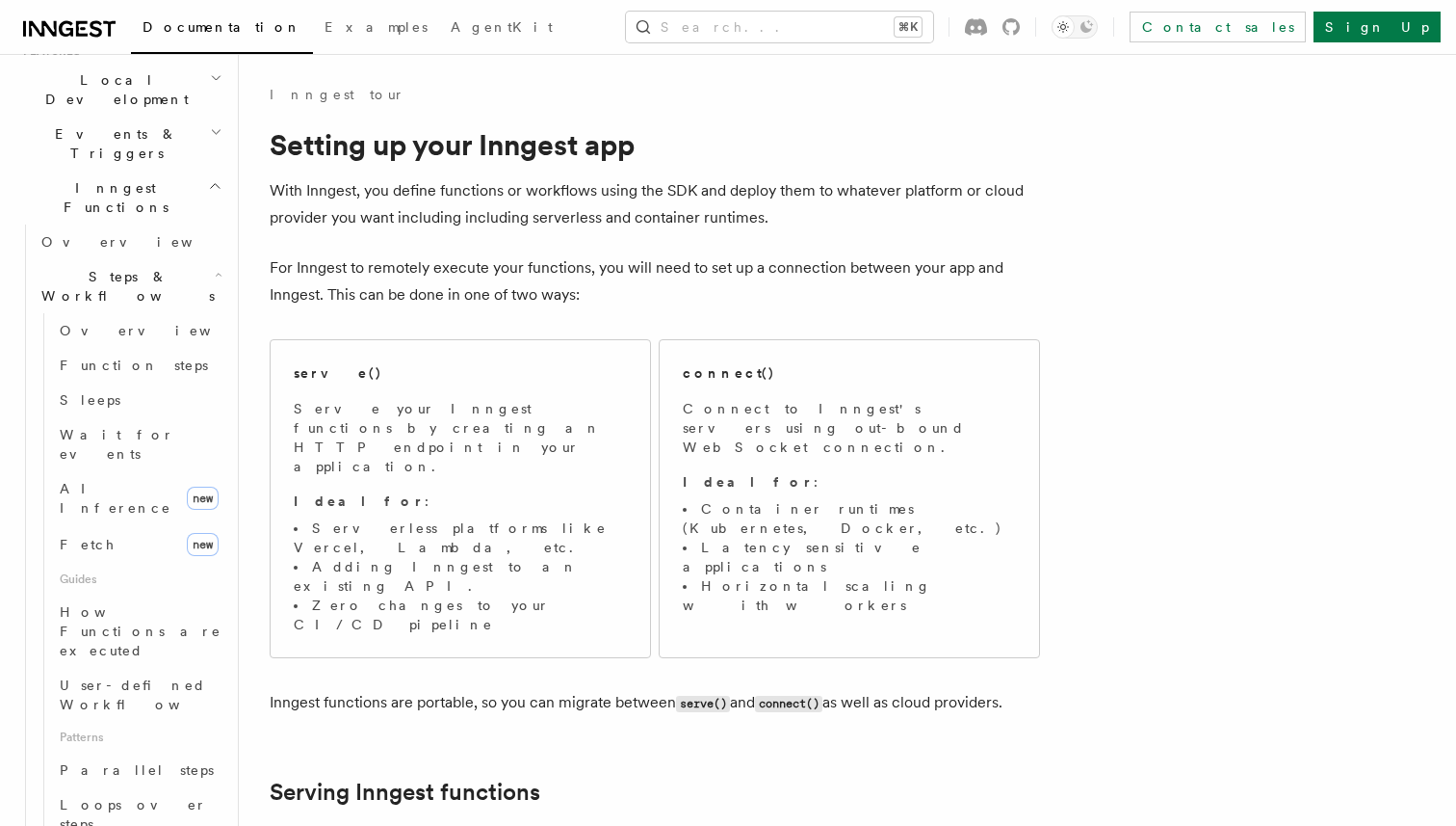
scroll to position [491, 0]
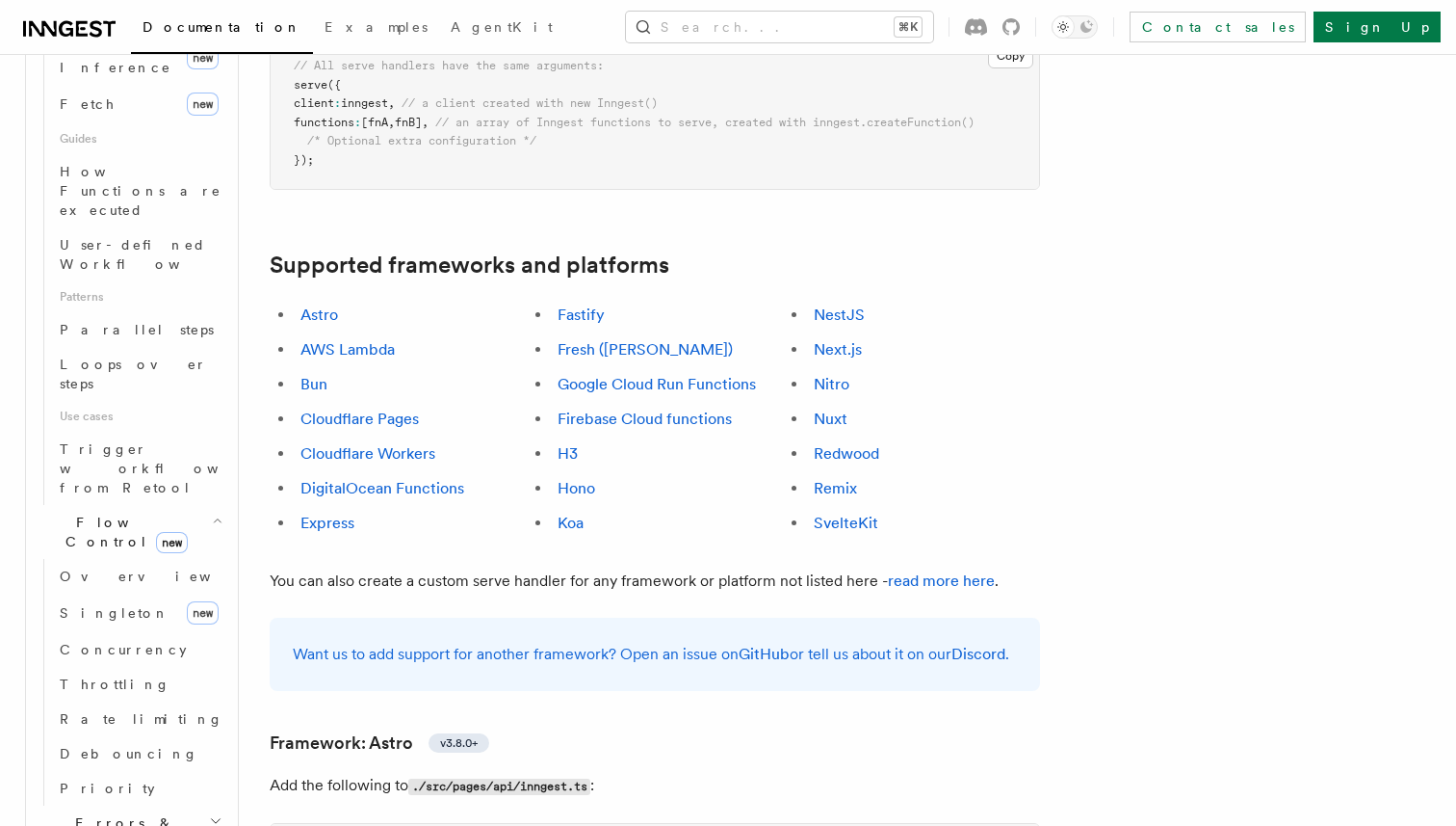
scroll to position [994, 0]
